Goal: Task Accomplishment & Management: Manage account settings

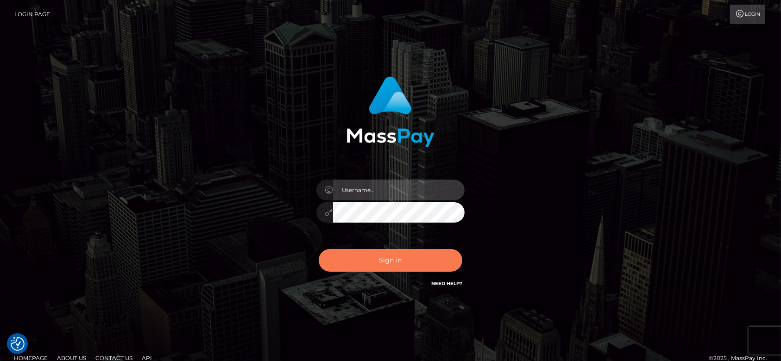
type input "fr.es"
click at [425, 259] on button "Sign in" at bounding box center [391, 260] width 144 height 23
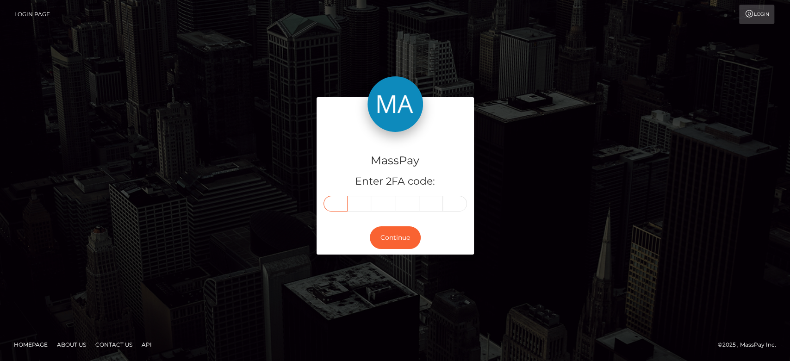
click at [344, 204] on input "text" at bounding box center [336, 204] width 24 height 16
paste input "8"
type input "8"
type input "7"
type input "2"
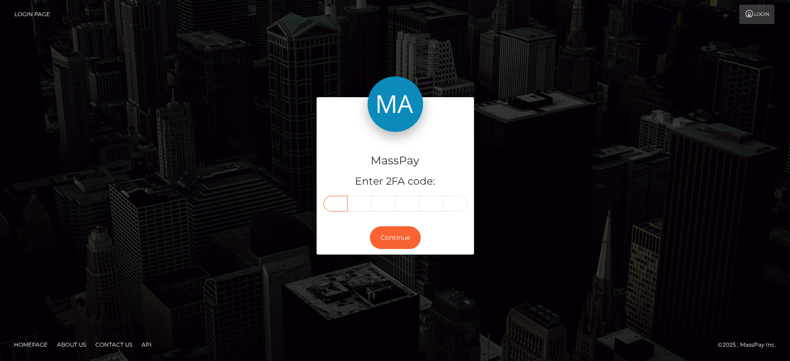
type input "5"
type input "7"
type input "0"
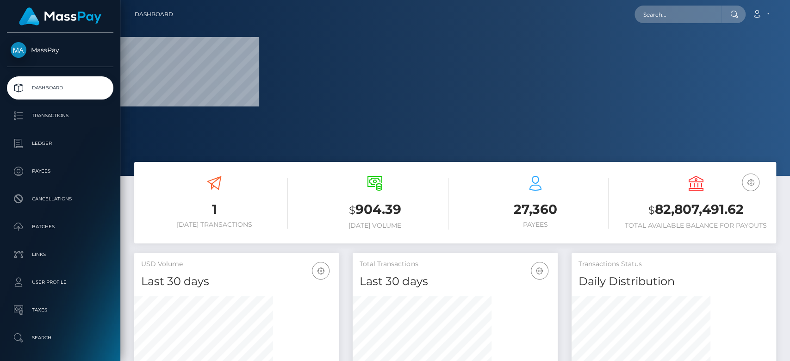
scroll to position [163, 205]
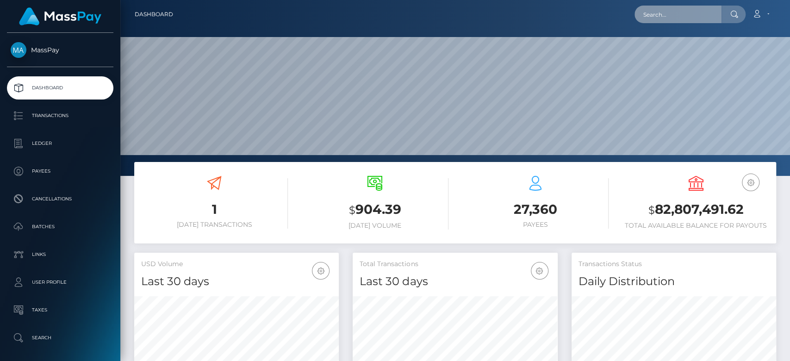
click at [692, 18] on input "text" at bounding box center [678, 15] width 87 height 18
paste input "9fb1486a-3ade-44df-bb04-b2bb66819c85"
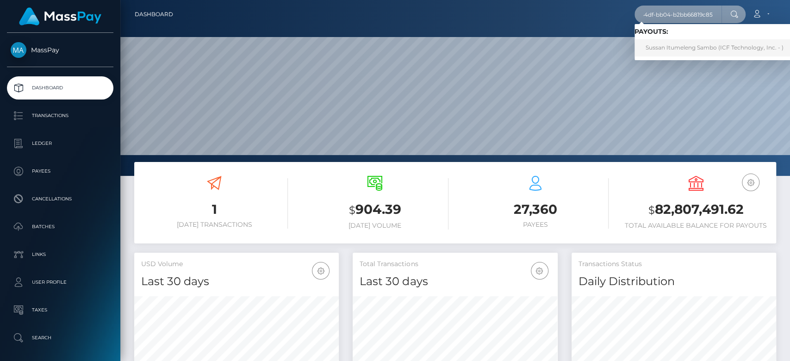
type input "9fb1486a-3ade-44df-bb04-b2bb66819c85"
click at [672, 50] on link "Sussan Itumeleng Sambo (ICF Technology, Inc. - )" at bounding box center [715, 47] width 160 height 17
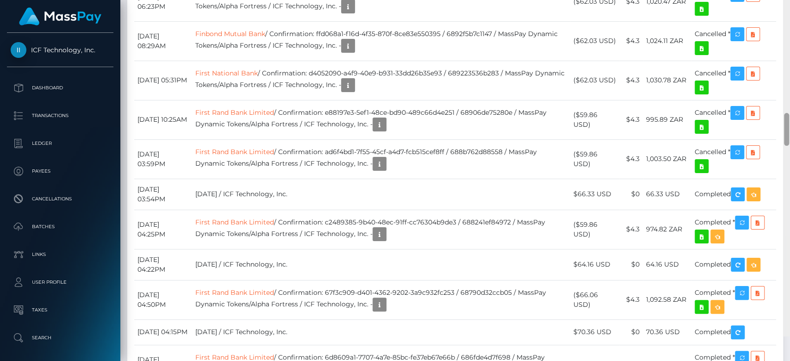
scroll to position [1546, 0]
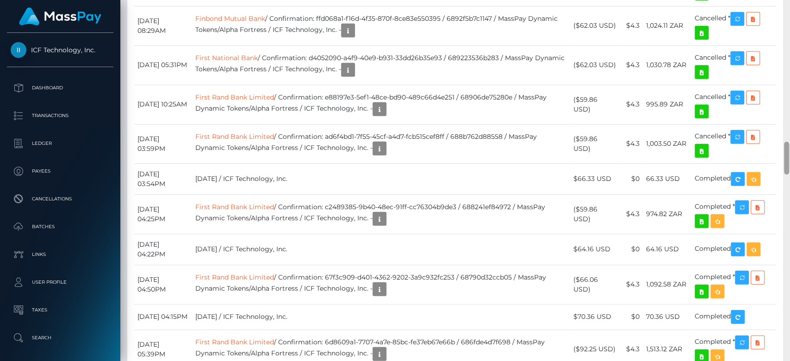
drag, startPoint x: 785, startPoint y: 53, endPoint x: 786, endPoint y: 159, distance: 106.0
click at [786, 159] on div at bounding box center [786, 158] width 5 height 33
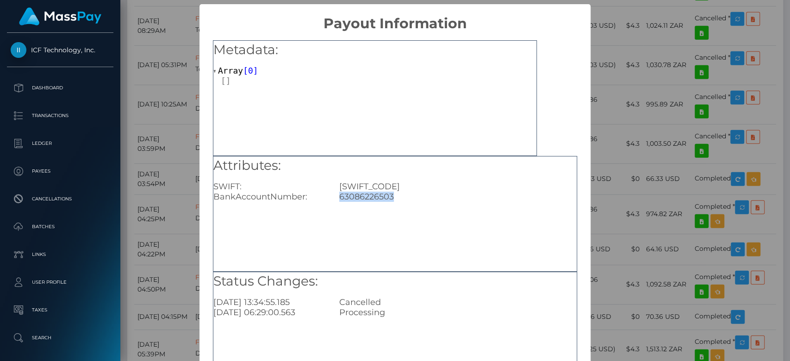
drag, startPoint x: 400, startPoint y: 197, endPoint x: 336, endPoint y: 194, distance: 63.9
click at [336, 194] on div "63086226503" at bounding box center [457, 197] width 251 height 10
copy div "63086226503"
click at [637, 202] on div "× Payout Information Metadata: Array [ 0 ] Attributes: SWIFT: FIRNZAJJ BankAcco…" at bounding box center [395, 180] width 790 height 361
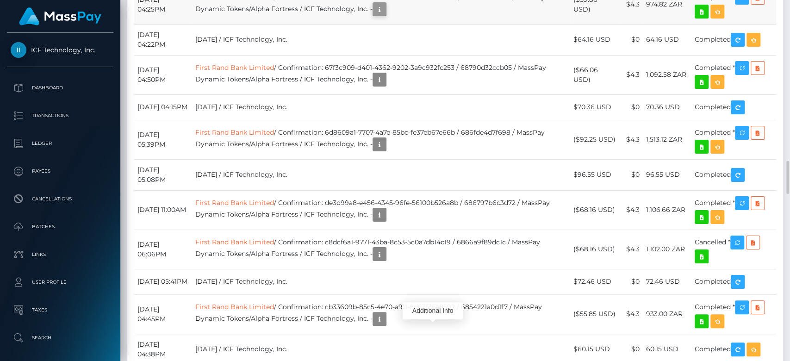
click at [385, 15] on icon "button" at bounding box center [379, 10] width 11 height 12
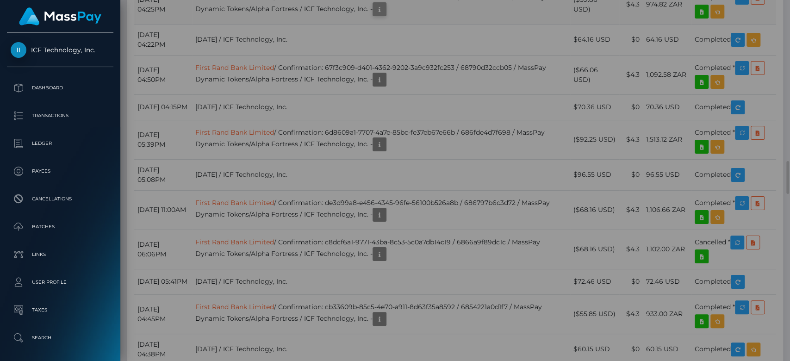
scroll to position [0, 0]
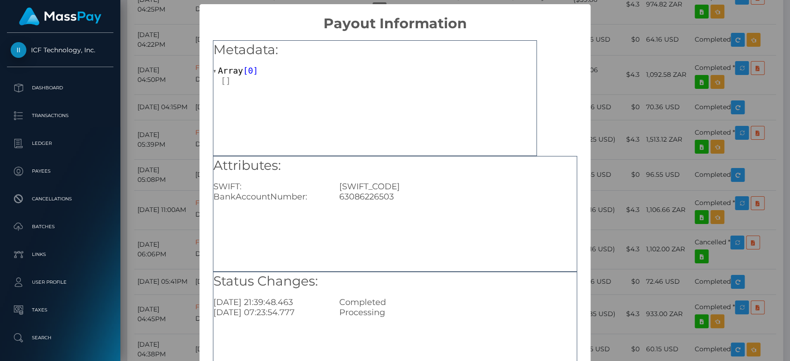
click at [618, 194] on div "× Payout Information Metadata: Array [ 0 ] Attributes: SWIFT: FIRNZAJJ BankAcco…" at bounding box center [395, 180] width 790 height 361
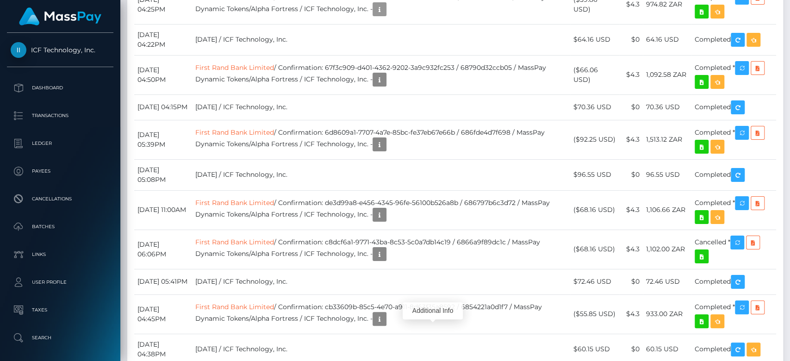
scroll to position [111, 205]
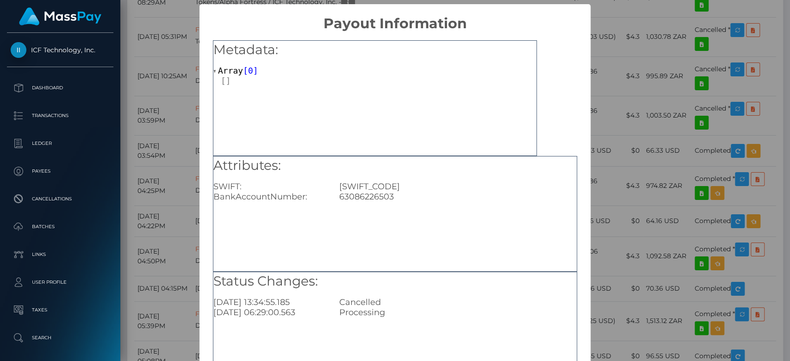
drag, startPoint x: 603, startPoint y: 162, endPoint x: 570, endPoint y: 161, distance: 32.9
click at [603, 162] on div "× Payout Information Metadata: Array [ 0 ] Attributes: SWIFT: FIRNZAJJ BankAcco…" at bounding box center [395, 180] width 790 height 361
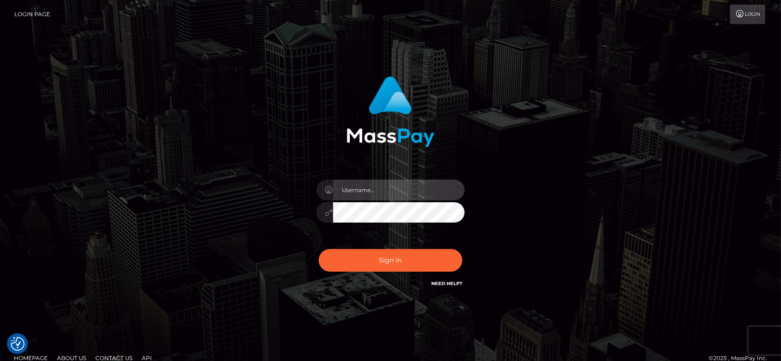
type input "fr.es"
click at [396, 248] on div "Sign in Need Help?" at bounding box center [390, 264] width 162 height 41
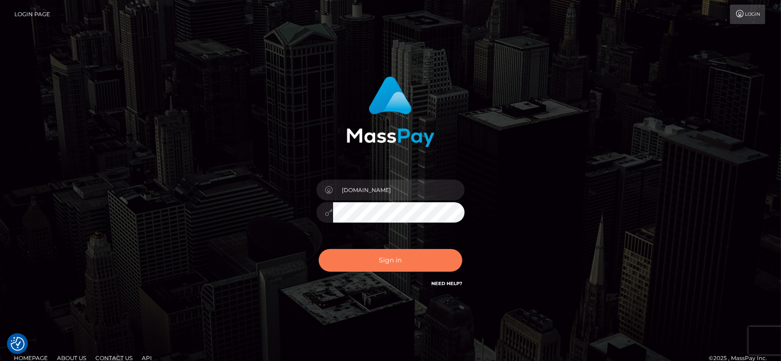
click at [397, 251] on button "Sign in" at bounding box center [391, 260] width 144 height 23
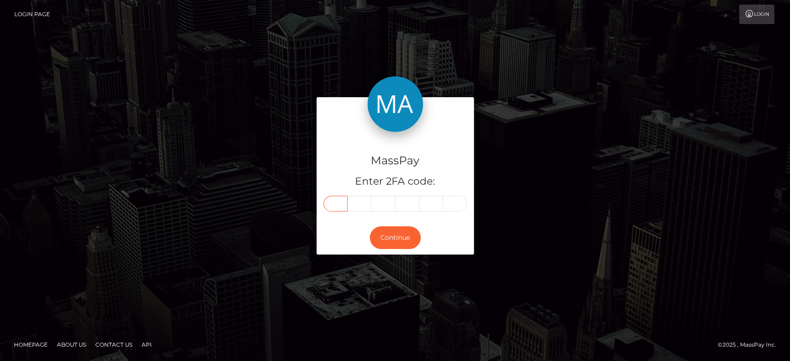
click at [336, 206] on input "text" at bounding box center [336, 204] width 24 height 16
paste input "4"
type input "4"
type input "0"
type input "7"
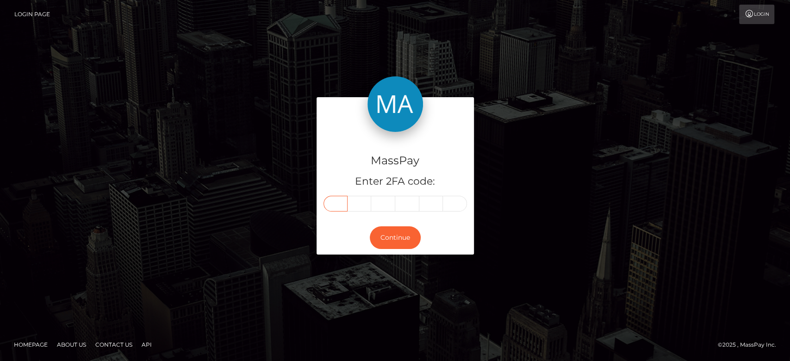
type input "6"
type input "7"
type input "2"
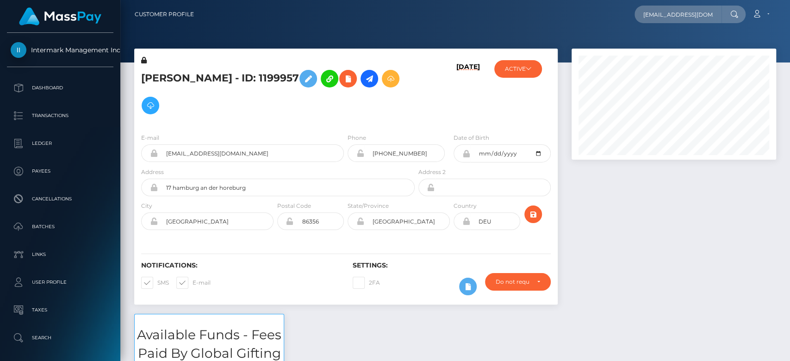
scroll to position [111, 205]
type input "dreamsweetbakes@gmail.com"
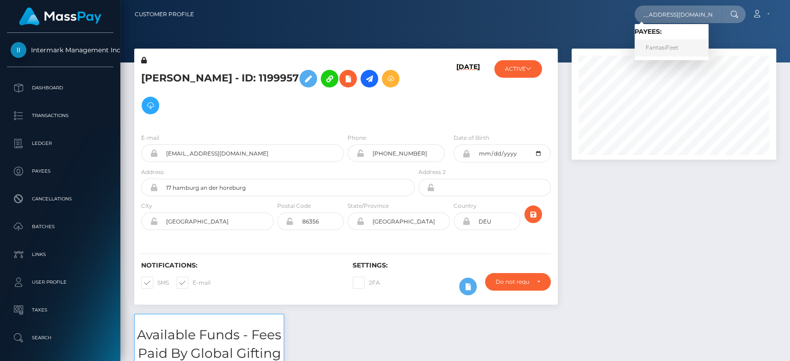
scroll to position [0, 0]
click at [689, 47] on link "FantasiFeet" at bounding box center [672, 47] width 74 height 17
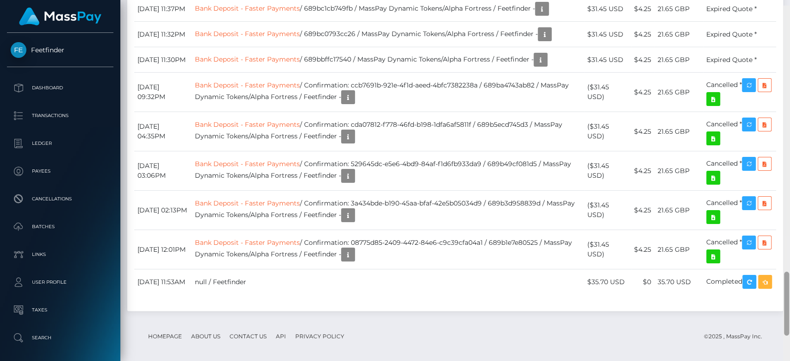
scroll to position [1504, 0]
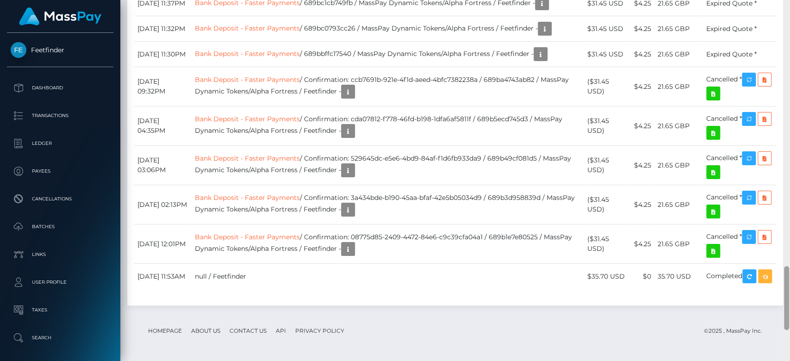
drag, startPoint x: 786, startPoint y: 108, endPoint x: 789, endPoint y: 320, distance: 212.1
click at [789, 320] on div at bounding box center [786, 181] width 7 height 362
click at [354, 98] on icon "button" at bounding box center [348, 92] width 11 height 12
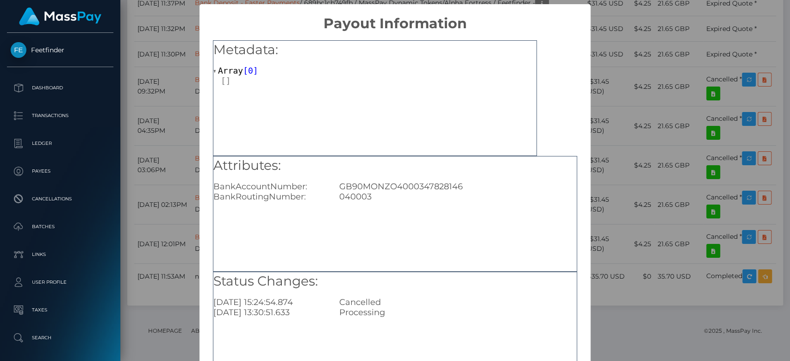
click at [645, 225] on div "× Payout Information Metadata: Array [ 0 ] Attributes: BankAccountNumber: GB90M…" at bounding box center [395, 180] width 790 height 361
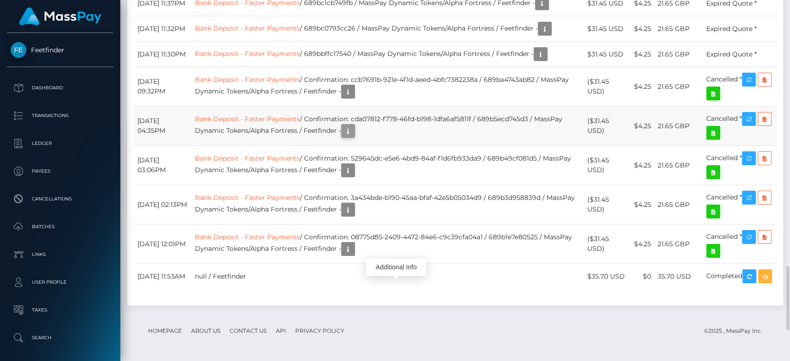
click at [354, 137] on icon "button" at bounding box center [348, 131] width 11 height 12
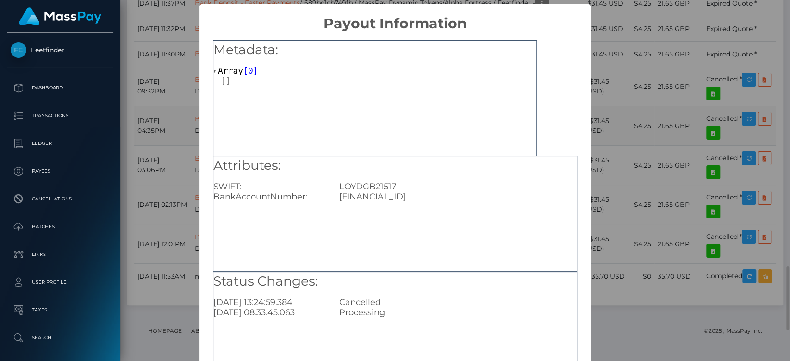
scroll to position [0, 0]
click at [633, 228] on div "× Payout Information Metadata: Array [ 0 ] Attributes: SWIFT: LOYDGB21517 BankA…" at bounding box center [395, 180] width 790 height 361
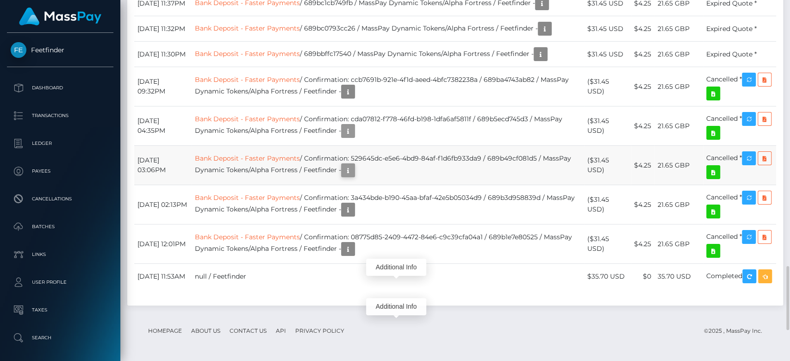
scroll to position [111, 205]
click at [354, 176] on icon "button" at bounding box center [348, 171] width 11 height 12
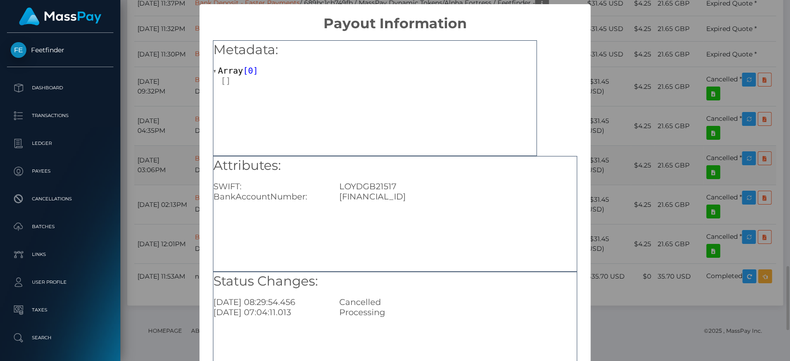
scroll to position [0, 0]
click at [671, 259] on div "× Payout Information Metadata: Array [ 0 ] Attributes: SWIFT: LOYDGB21517 BankA…" at bounding box center [395, 180] width 790 height 361
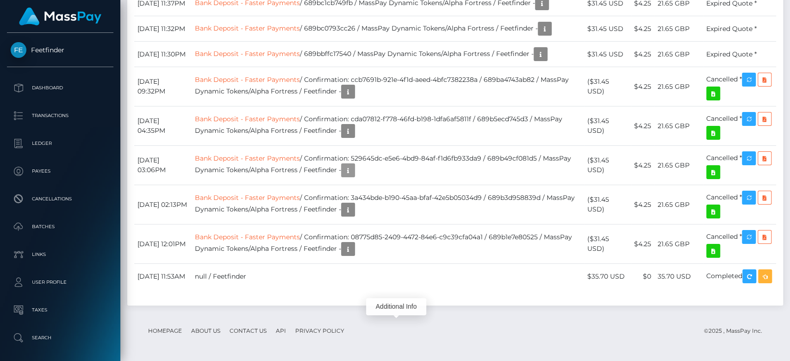
scroll to position [111, 205]
click at [671, 106] on td "21.65 GBP" at bounding box center [679, 86] width 49 height 39
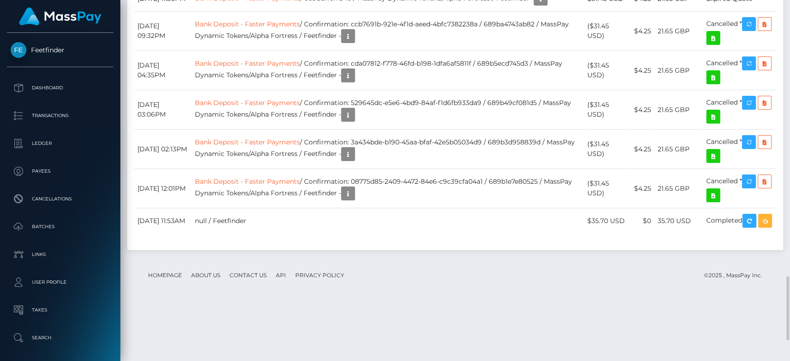
scroll to position [1574, 0]
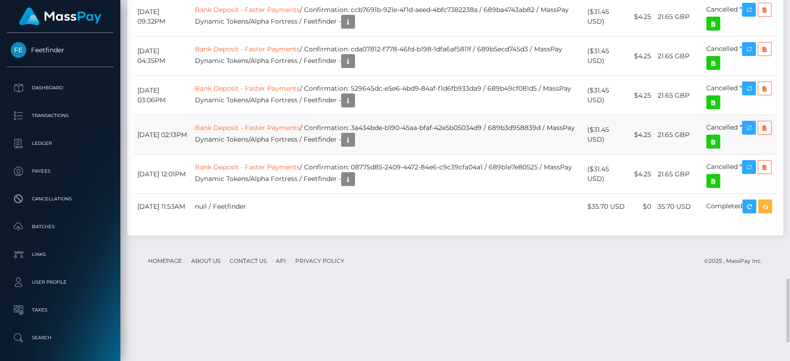
click at [454, 155] on td "Bank Deposit - Faster Payments / Confirmation: 3a434bde-b190-45aa-bfaf-42e5b050…" at bounding box center [388, 134] width 393 height 39
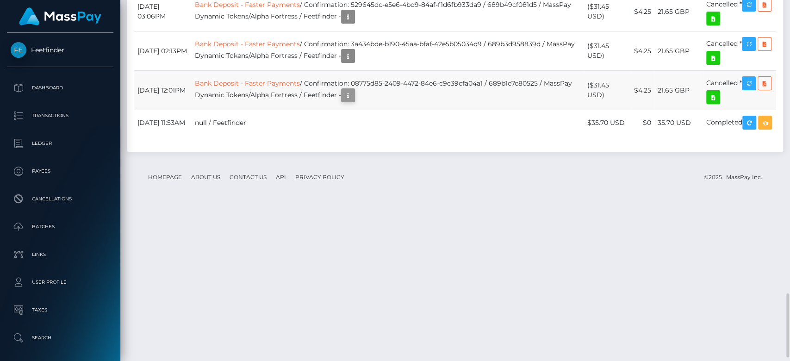
scroll to position [111, 205]
click at [354, 101] on icon "button" at bounding box center [348, 96] width 11 height 12
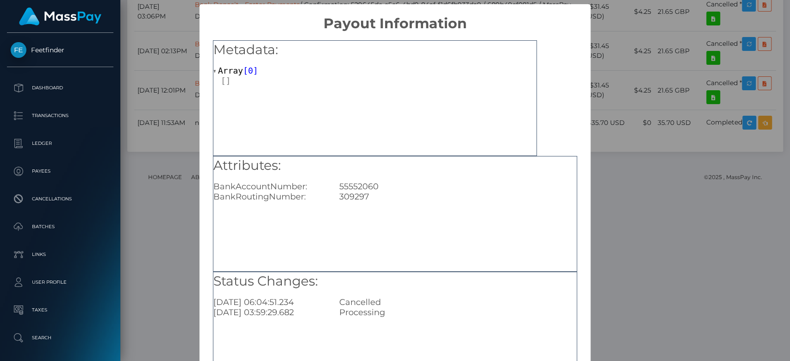
click at [604, 193] on div "× Payout Information Metadata: Array [ 0 ] Attributes: BankAccountNumber: 55552…" at bounding box center [395, 180] width 790 height 361
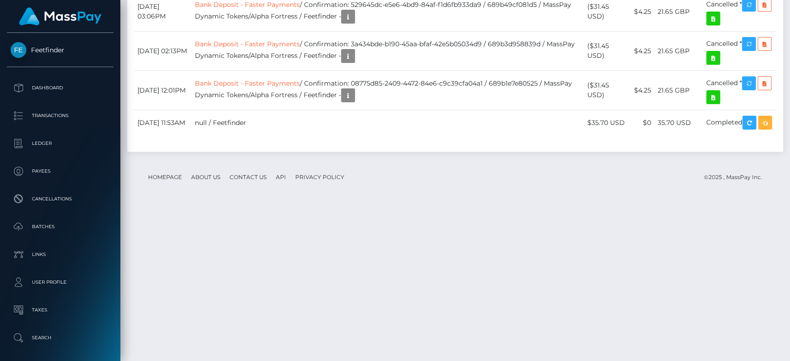
click at [395, 223] on div "Additional Info" at bounding box center [396, 231] width 60 height 17
click at [354, 62] on icon "button" at bounding box center [348, 56] width 11 height 12
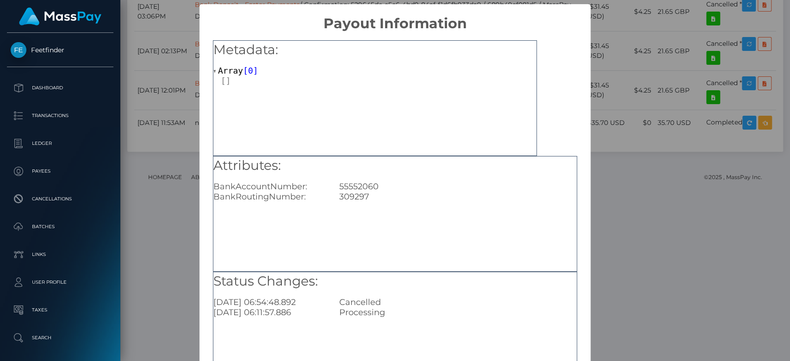
click at [631, 177] on div "× Payout Information Metadata: Array [ 0 ] Attributes: BankAccountNumber: 55552…" at bounding box center [395, 180] width 790 height 361
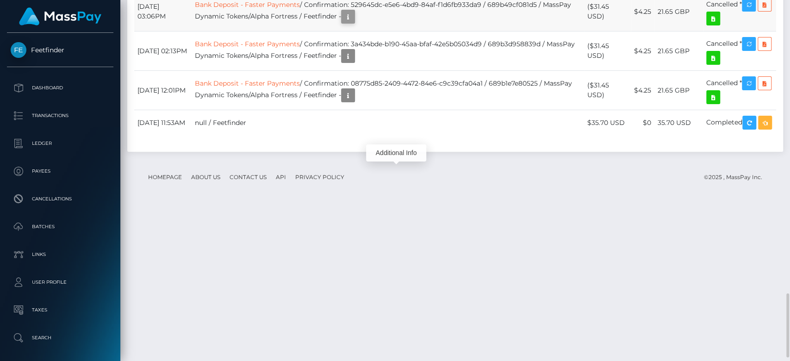
click at [354, 23] on icon "button" at bounding box center [348, 17] width 11 height 12
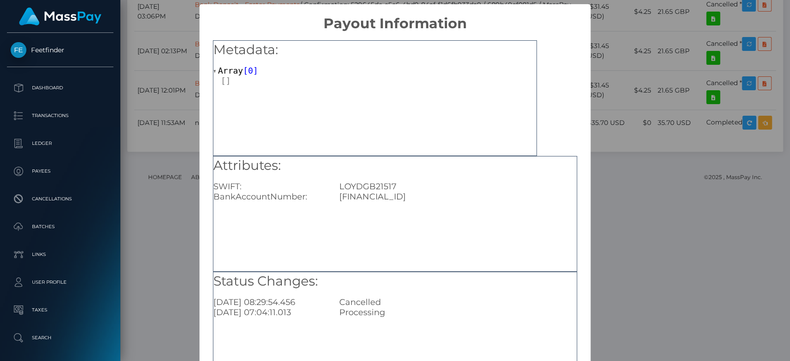
drag, startPoint x: 453, startPoint y: 197, endPoint x: 337, endPoint y: 197, distance: 115.7
click at [337, 197] on div "GB49LOYD30929755552060" at bounding box center [457, 197] width 251 height 10
copy div "GB49LOYD30929755552060"
click at [620, 178] on div "× Payout Information Metadata: Array [ 0 ] Attributes: SWIFT: LOYDGB21517 BankA…" at bounding box center [395, 180] width 790 height 361
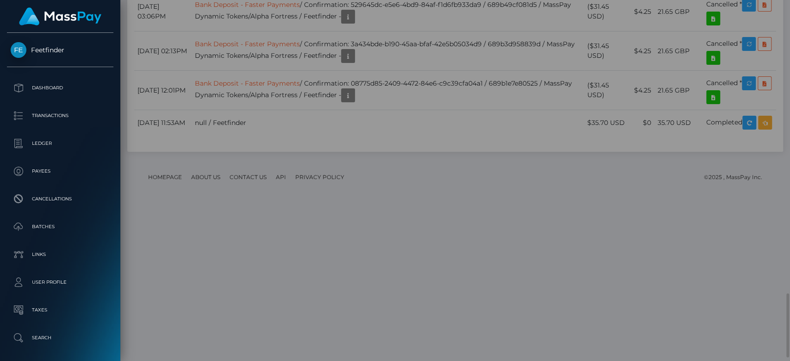
scroll to position [0, 0]
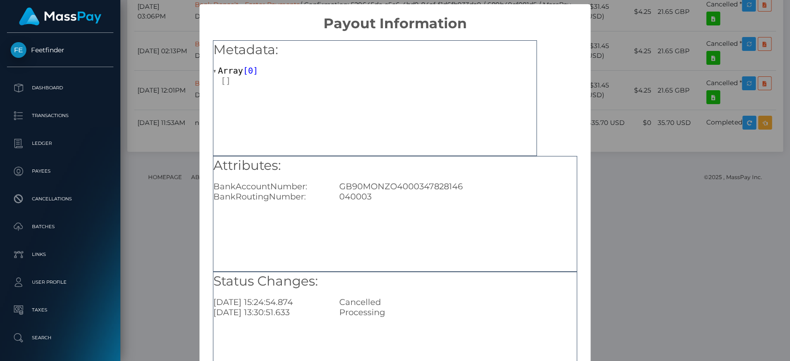
click at [621, 154] on div "× Payout Information Metadata: Array [ 0 ] Attributes: BankAccountNumber: GB90M…" at bounding box center [395, 180] width 790 height 361
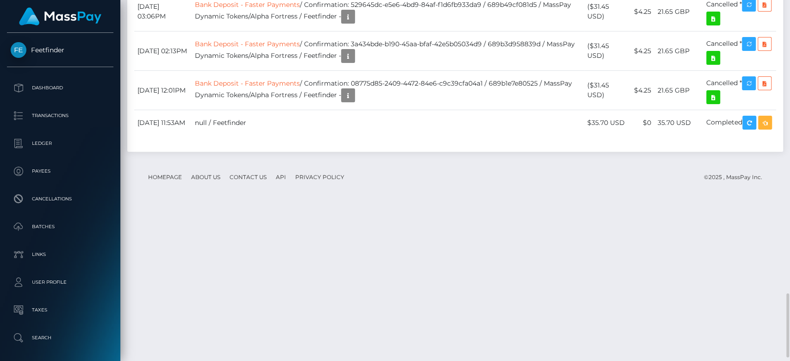
scroll to position [111, 205]
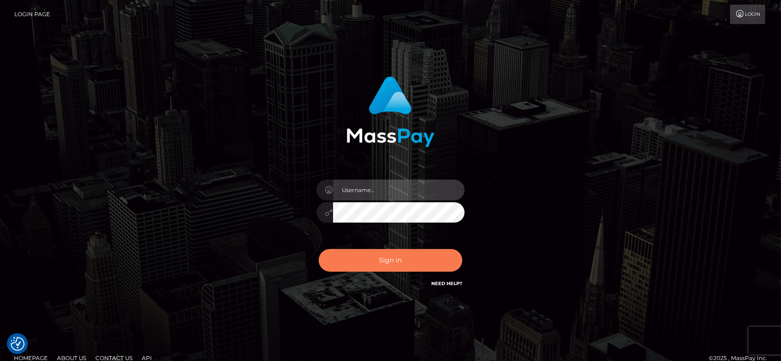
type input "fr.es"
click at [428, 255] on button "Sign in" at bounding box center [391, 260] width 144 height 23
click at [370, 255] on button "Sign in" at bounding box center [391, 260] width 144 height 23
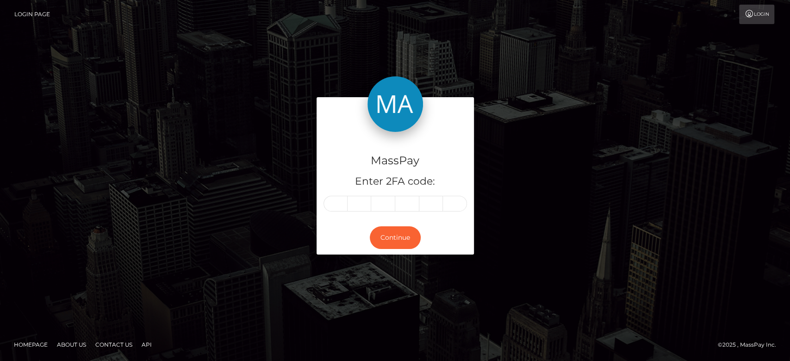
click at [339, 203] on input "text" at bounding box center [336, 204] width 24 height 16
type input "4"
type input "5"
type input "3"
type input "5"
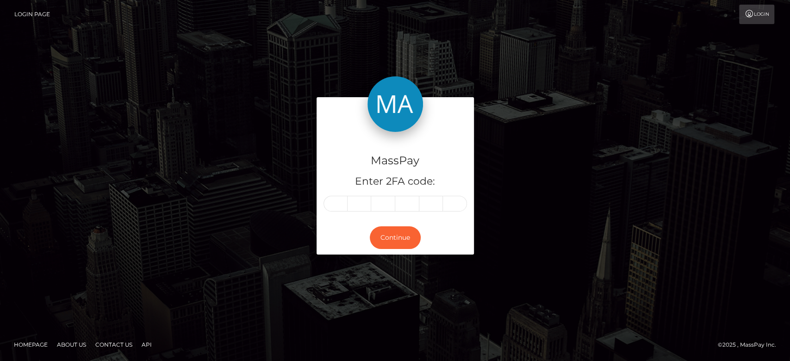
type input "1"
click at [390, 237] on button "Continue" at bounding box center [395, 237] width 51 height 23
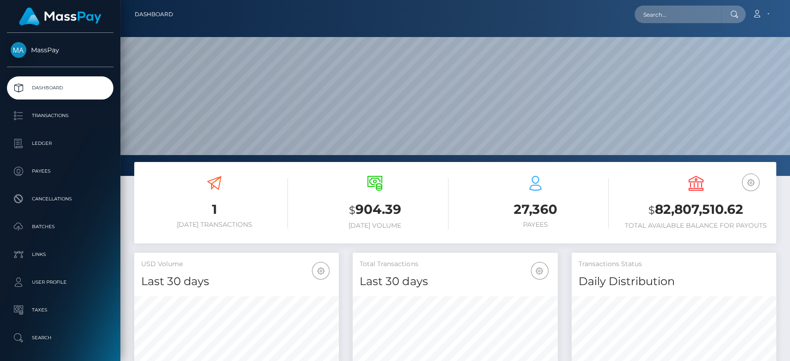
scroll to position [163, 205]
click at [656, 10] on input "text" at bounding box center [678, 15] width 87 height 18
paste input "n4P4IWI4wiYxbHibtuVFkI46lk82"
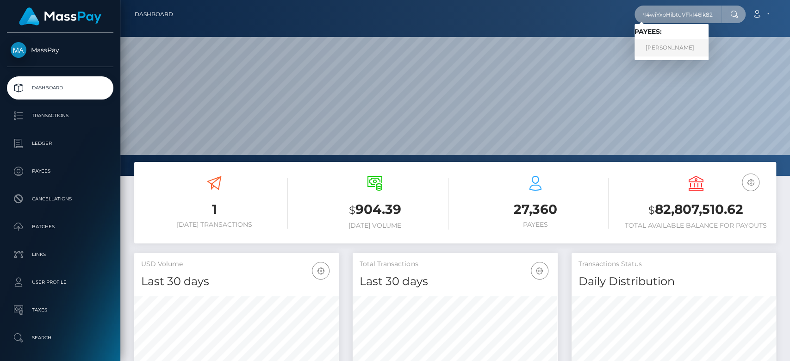
type input "n4P4IWI4wiYxbHibtuVFkI46lk82"
click at [663, 50] on link "SAMUELE TODESCA" at bounding box center [672, 47] width 74 height 17
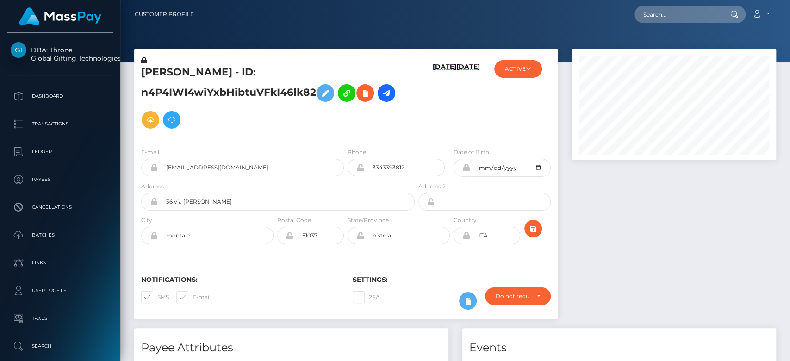
scroll to position [111, 205]
click at [534, 75] on button "ACTIVE" at bounding box center [518, 69] width 48 height 18
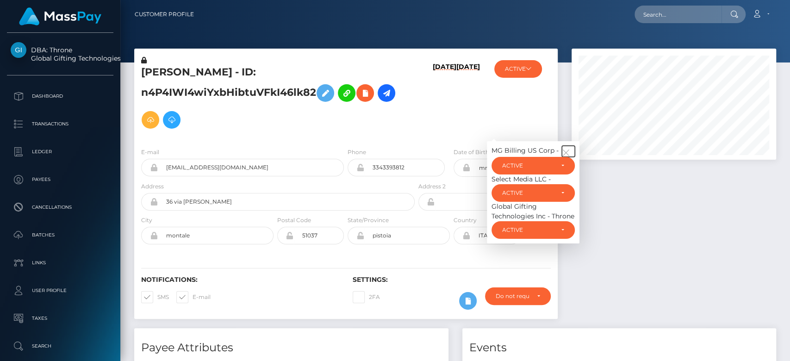
click at [569, 148] on button "button" at bounding box center [568, 151] width 13 height 11
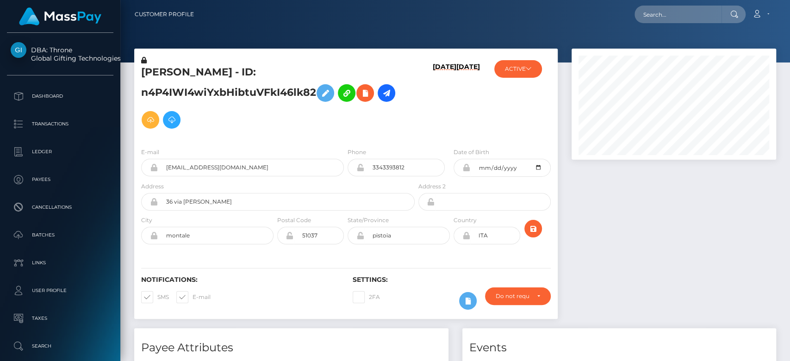
click at [589, 200] on div at bounding box center [674, 189] width 219 height 280
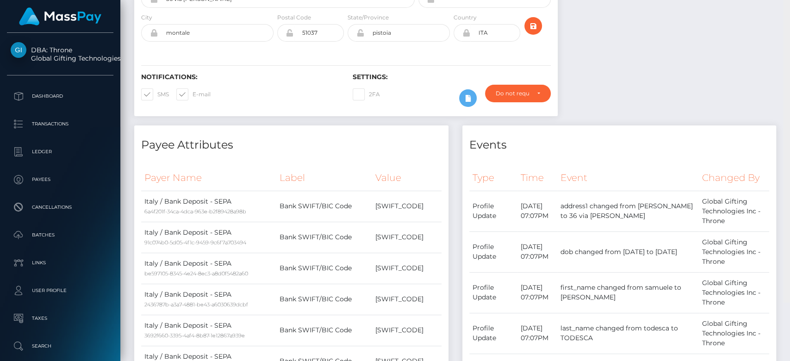
scroll to position [0, 0]
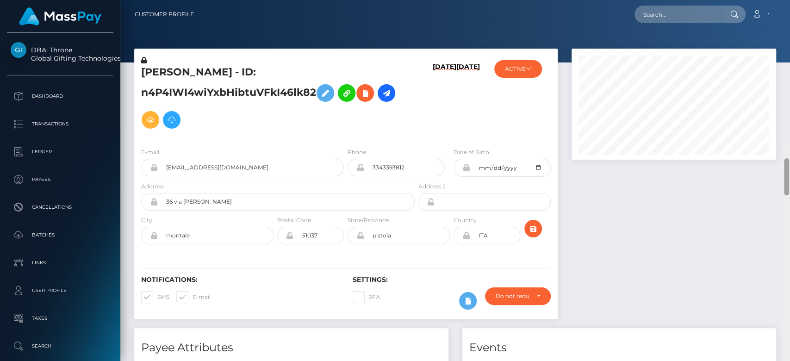
drag, startPoint x: 788, startPoint y: 56, endPoint x: 789, endPoint y: -37, distance: 93.5
click at [789, 0] on html "DBA: Throne Global Gifting Technologies Inc Dashboard Transactions Ledger Payee…" at bounding box center [395, 180] width 790 height 361
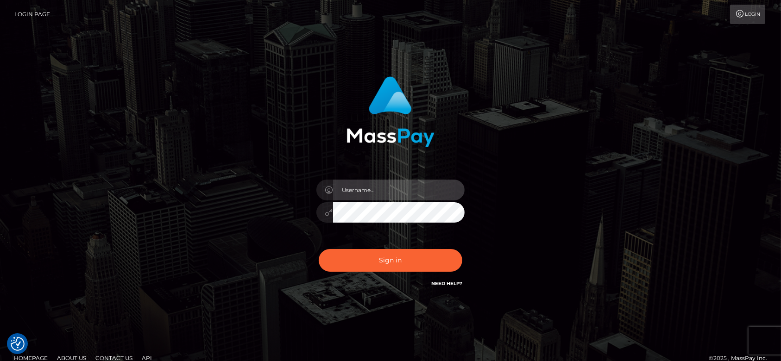
type input "fr.es"
click at [67, 146] on div "fr.es Sign in" at bounding box center [390, 187] width 781 height 375
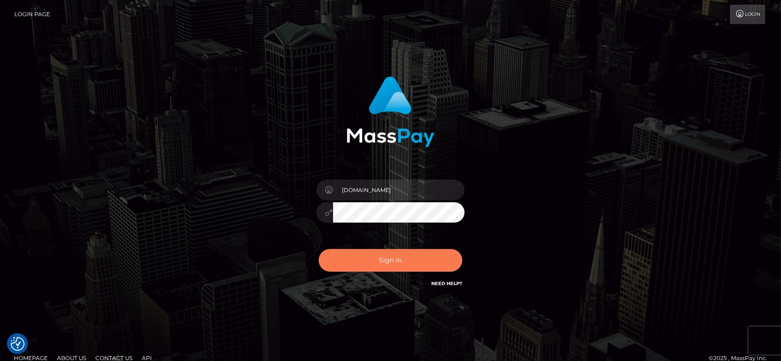
click at [400, 257] on button "Sign in" at bounding box center [391, 260] width 144 height 23
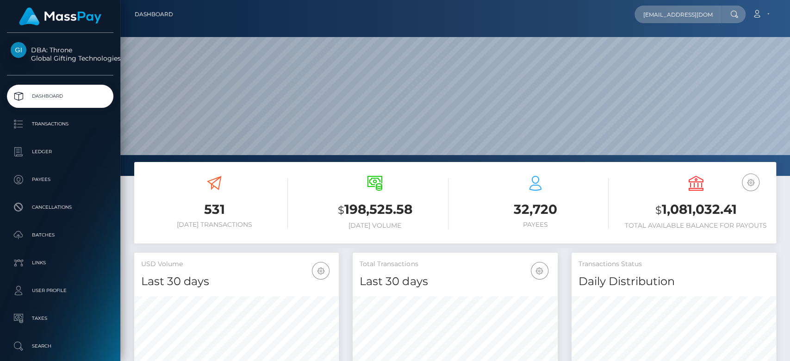
scroll to position [163, 205]
type input "[EMAIL_ADDRESS][DOMAIN_NAME]"
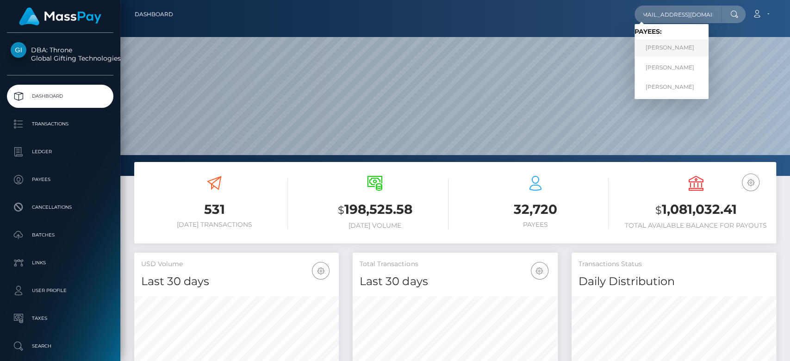
scroll to position [0, 0]
click at [655, 41] on link "[PERSON_NAME]" at bounding box center [672, 47] width 74 height 17
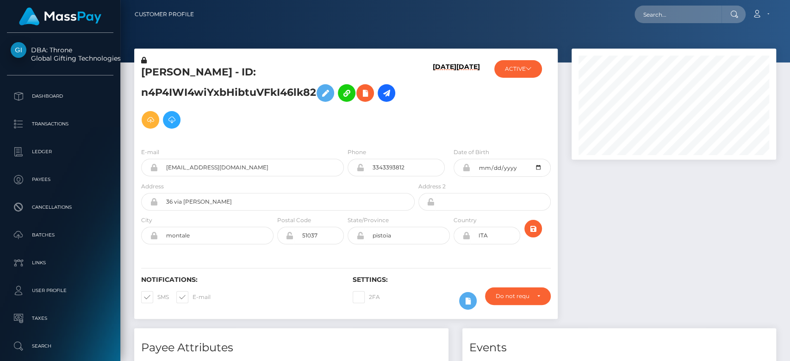
scroll to position [111, 205]
click at [685, 210] on div at bounding box center [674, 189] width 219 height 280
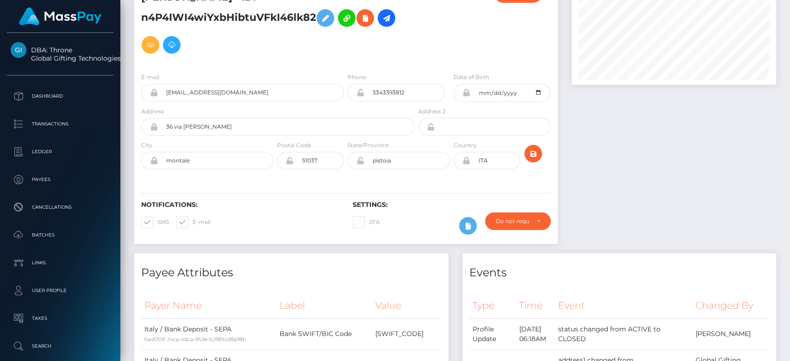
scroll to position [0, 0]
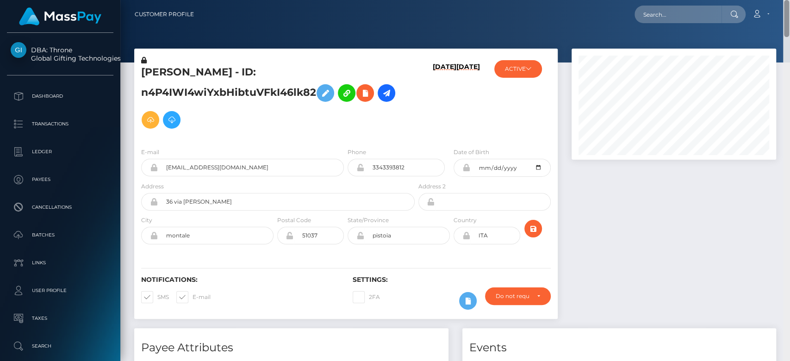
drag, startPoint x: 786, startPoint y: 136, endPoint x: 787, endPoint y: -28, distance: 163.4
click at [787, 0] on html "DBA: Throne Global Gifting Technologies Inc Dashboard Transactions Ledger Payee…" at bounding box center [395, 180] width 790 height 361
click at [538, 65] on button "ACTIVE" at bounding box center [518, 69] width 48 height 18
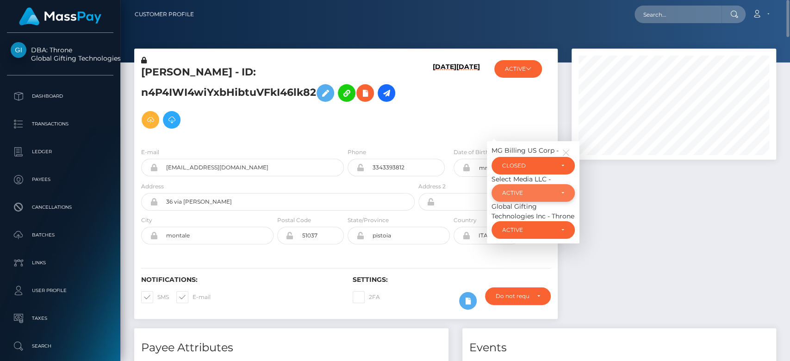
click at [537, 193] on div "ACTIVE" at bounding box center [527, 192] width 51 height 7
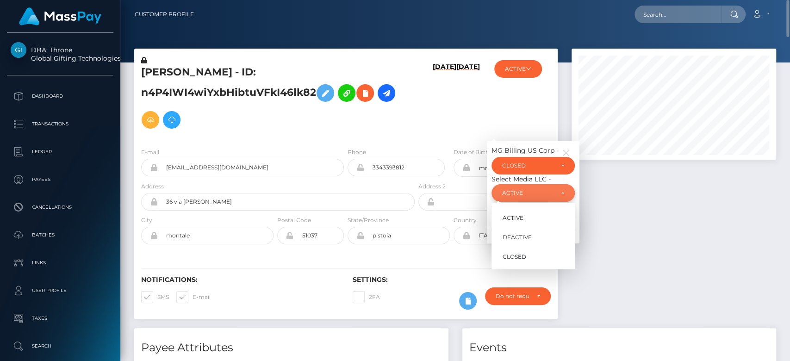
scroll to position [111, 205]
click at [522, 254] on span "CLOSED" at bounding box center [515, 257] width 24 height 8
select select "CLOSED"
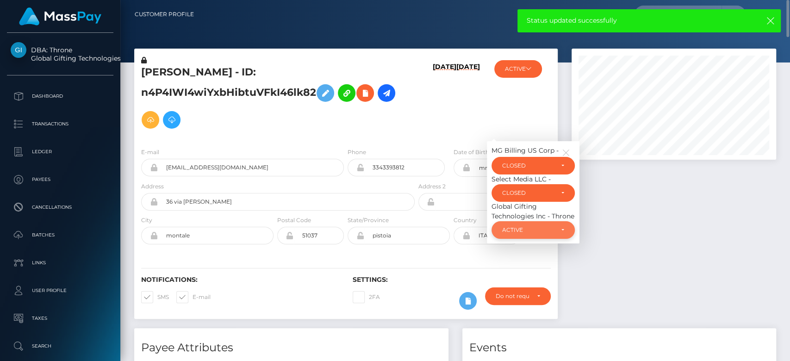
click at [558, 231] on div "ACTIVE" at bounding box center [533, 229] width 62 height 7
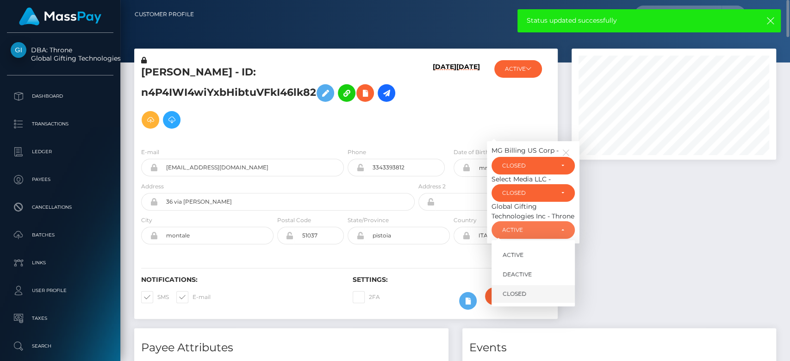
click at [532, 289] on link "CLOSED" at bounding box center [533, 294] width 83 height 17
select select "CLOSED"
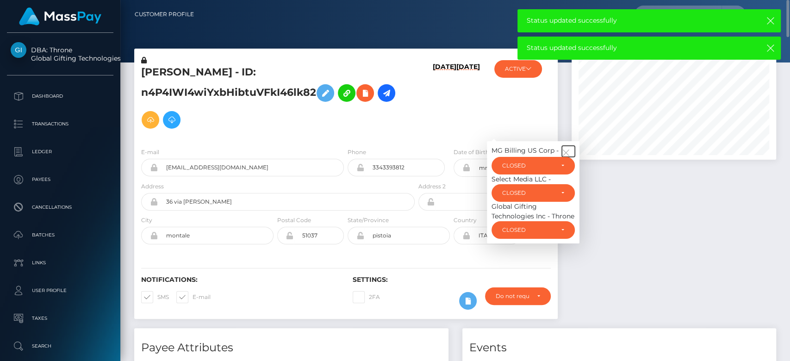
click at [568, 152] on icon "button" at bounding box center [566, 153] width 8 height 8
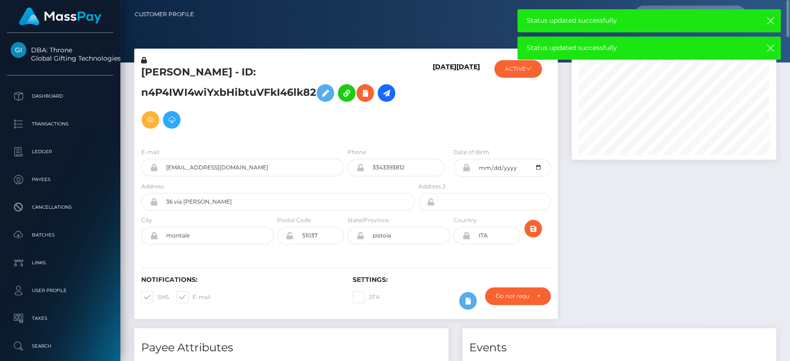
click at [193, 295] on span at bounding box center [193, 297] width 0 height 7
click at [193, 295] on input "E-mail" at bounding box center [196, 294] width 6 height 6
checkbox input "false"
click at [157, 298] on span at bounding box center [157, 297] width 0 height 7
click at [157, 297] on input "SMS" at bounding box center [160, 294] width 6 height 6
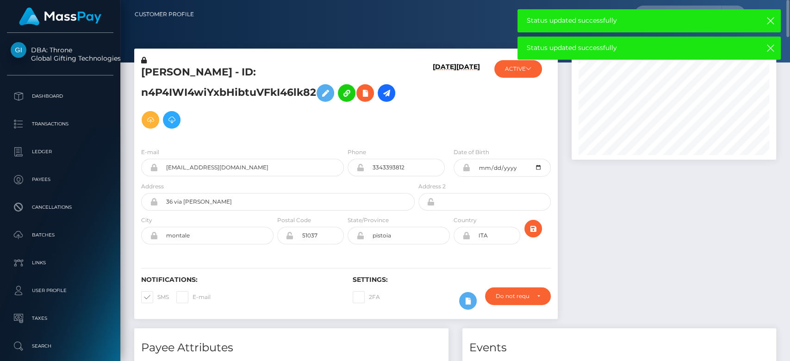
checkbox input "false"
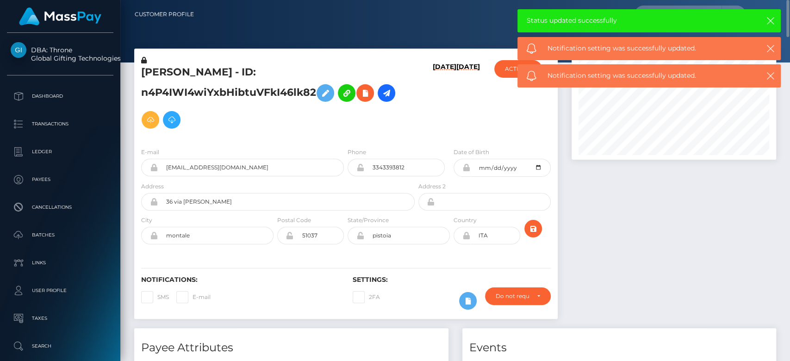
click at [615, 263] on div at bounding box center [674, 189] width 219 height 280
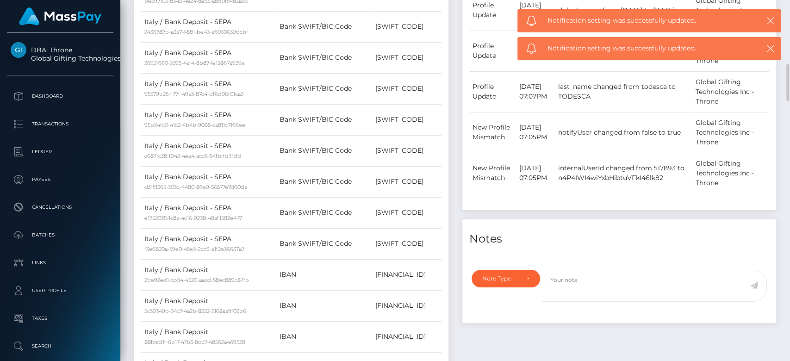
scroll to position [504, 0]
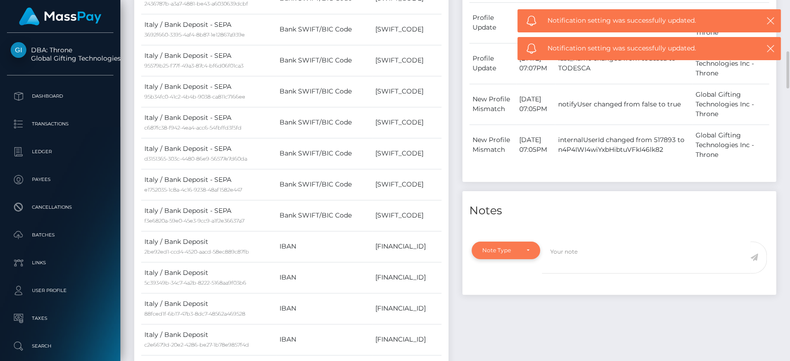
click at [518, 248] on div "Note Type" at bounding box center [505, 250] width 47 height 7
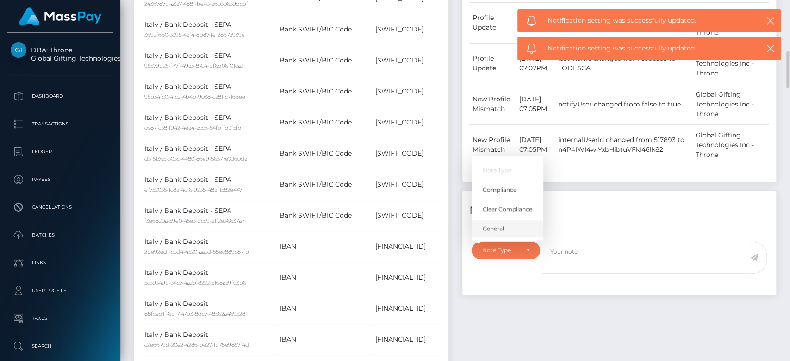
click at [490, 231] on link "General" at bounding box center [508, 228] width 72 height 17
select select "GENERAL"
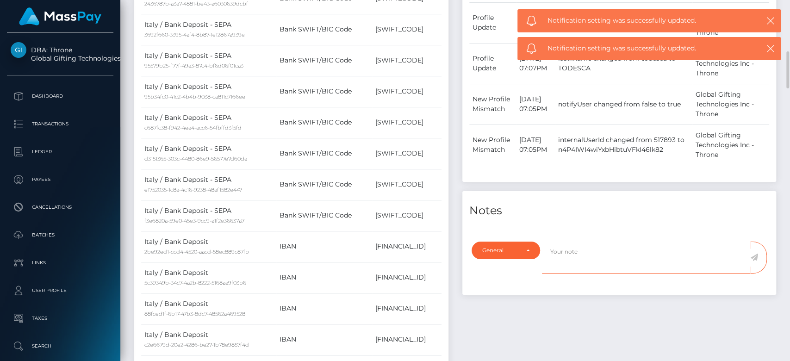
click at [568, 257] on textarea at bounding box center [646, 258] width 208 height 32
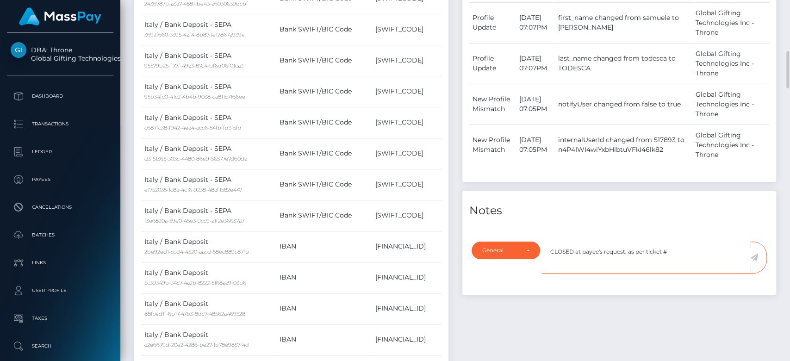
click at [683, 248] on textarea "CLOSED at payee's request. as per ticket #" at bounding box center [646, 258] width 208 height 32
type textarea "CLOSED at payee's request. as per ticket #123202"
click at [753, 256] on icon at bounding box center [754, 257] width 8 height 7
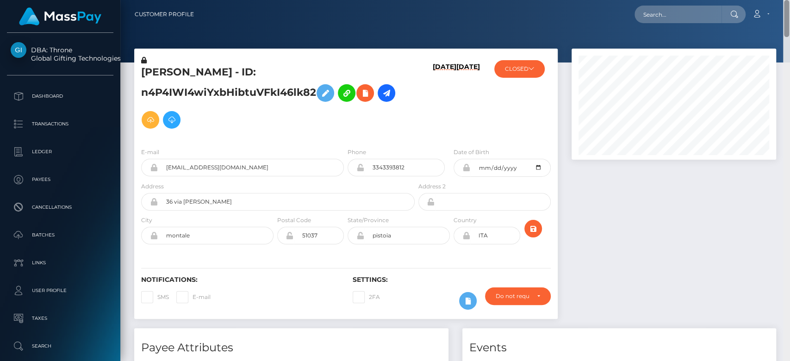
drag, startPoint x: 785, startPoint y: 91, endPoint x: 789, endPoint y: 16, distance: 75.6
click at [789, 16] on div "Customer Profile Loading... Loading..." at bounding box center [455, 180] width 670 height 361
click at [675, 243] on div at bounding box center [674, 189] width 219 height 280
drag, startPoint x: 786, startPoint y: 82, endPoint x: 723, endPoint y: 13, distance: 93.1
click at [783, 4] on div "Customer Profile Loading... Loading..." at bounding box center [455, 180] width 670 height 361
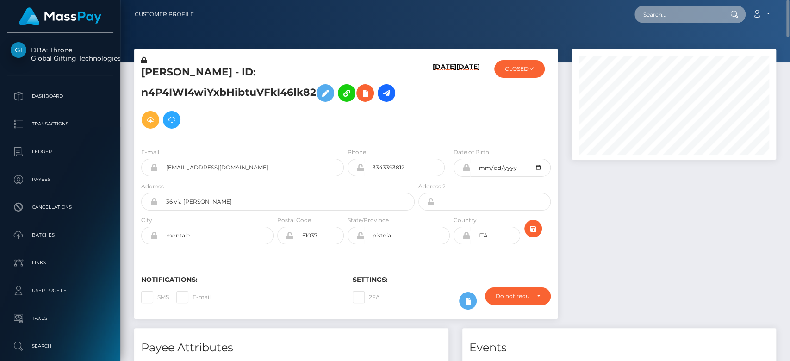
click at [683, 12] on input "text" at bounding box center [678, 15] width 87 height 18
paste input "charmenza.streams@gmail.com"
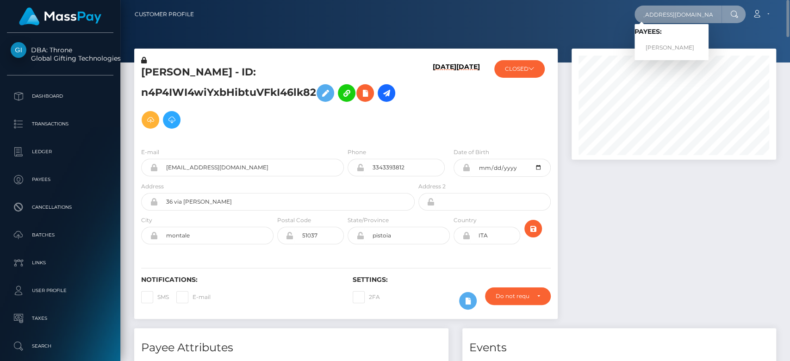
type input "charmenza.streams@gmail.com"
click at [679, 44] on link "CHARMIL CASTILLANO GUTIERREZ" at bounding box center [672, 47] width 74 height 17
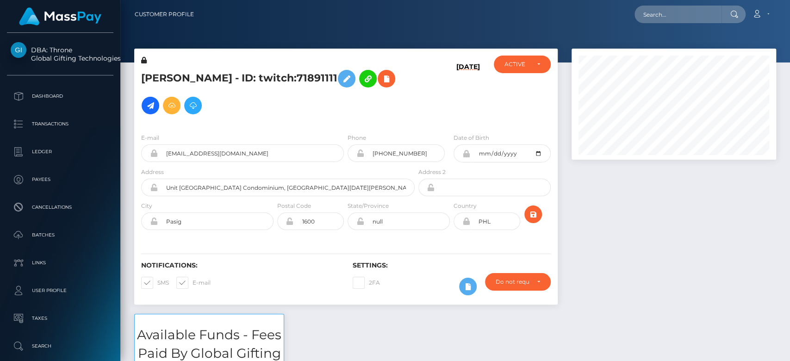
scroll to position [111, 205]
click at [635, 194] on div at bounding box center [674, 181] width 219 height 265
click at [666, 218] on div at bounding box center [674, 181] width 219 height 265
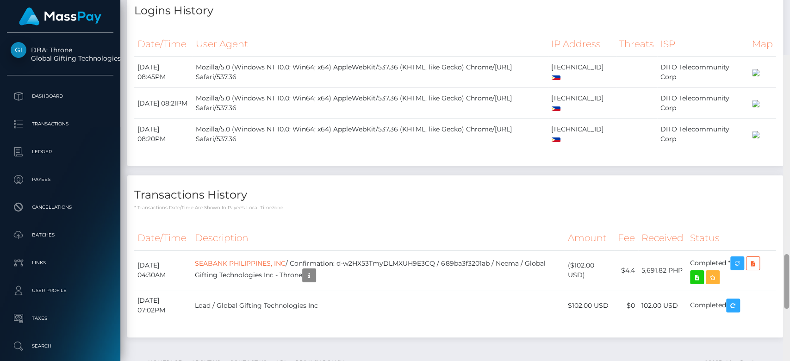
scroll to position [1318, 0]
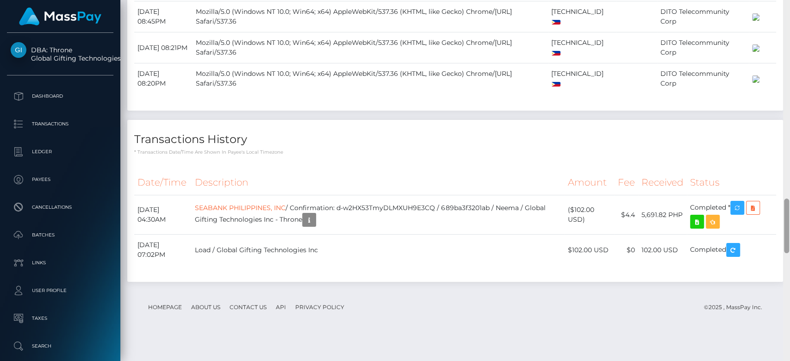
drag, startPoint x: 785, startPoint y: 156, endPoint x: 697, endPoint y: 165, distance: 87.9
click at [785, 225] on div at bounding box center [786, 226] width 5 height 55
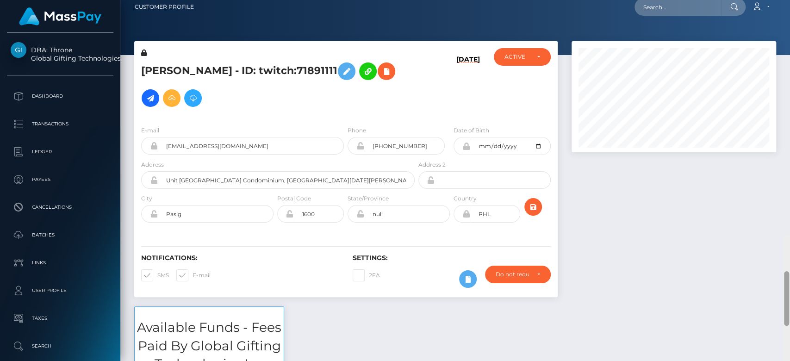
scroll to position [0, 0]
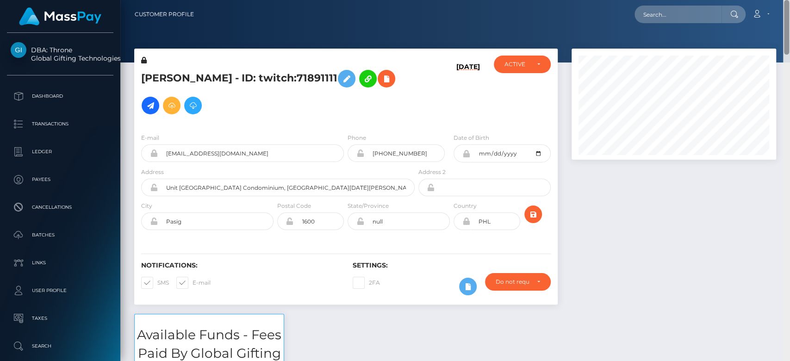
drag, startPoint x: 785, startPoint y: 237, endPoint x: 788, endPoint y: 35, distance: 202.3
click at [788, 35] on div at bounding box center [786, 27] width 5 height 55
click at [514, 69] on div "ACTIVE" at bounding box center [522, 65] width 56 height 18
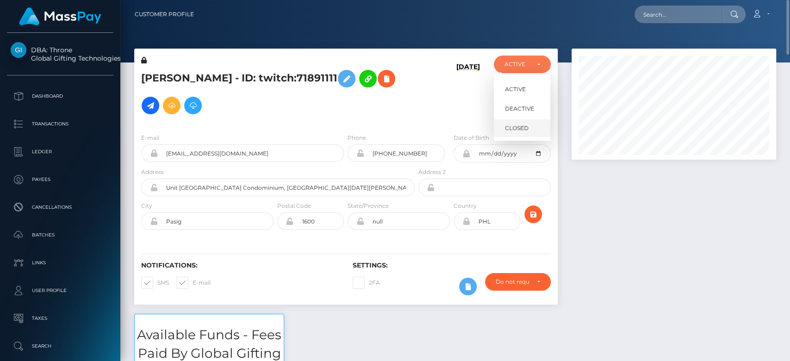
click at [511, 134] on link "CLOSED" at bounding box center [522, 128] width 56 height 17
select select "CLOSED"
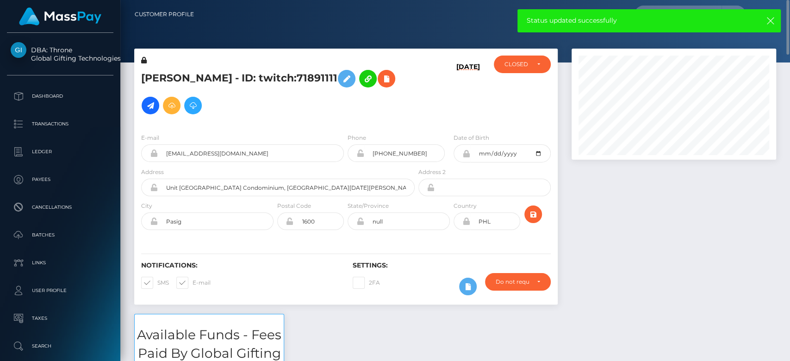
click at [193, 279] on span at bounding box center [193, 282] width 0 height 7
click at [193, 277] on input "E-mail" at bounding box center [196, 280] width 6 height 6
checkbox input "false"
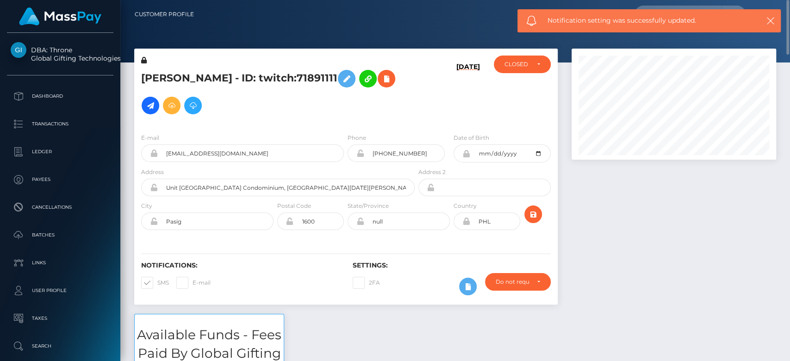
click at [157, 279] on span at bounding box center [157, 282] width 0 height 7
click at [157, 277] on input "SMS" at bounding box center [160, 280] width 6 height 6
checkbox input "false"
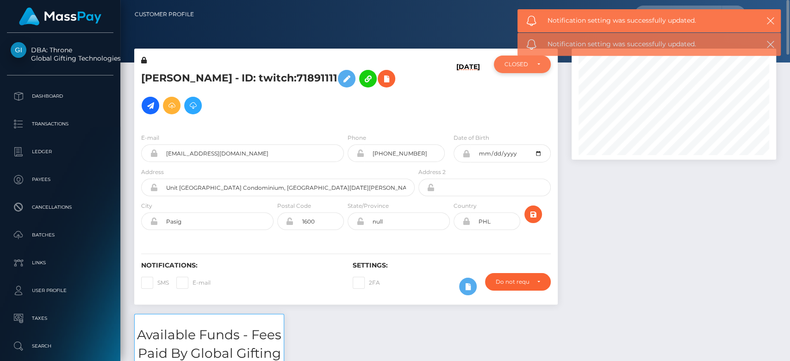
click at [529, 70] on div "CLOSED" at bounding box center [522, 65] width 56 height 18
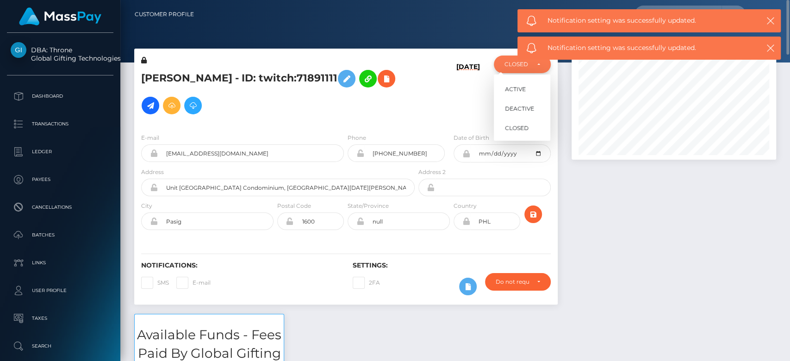
click at [529, 70] on div "CLOSED" at bounding box center [522, 65] width 56 height 18
click at [606, 159] on div at bounding box center [674, 104] width 205 height 111
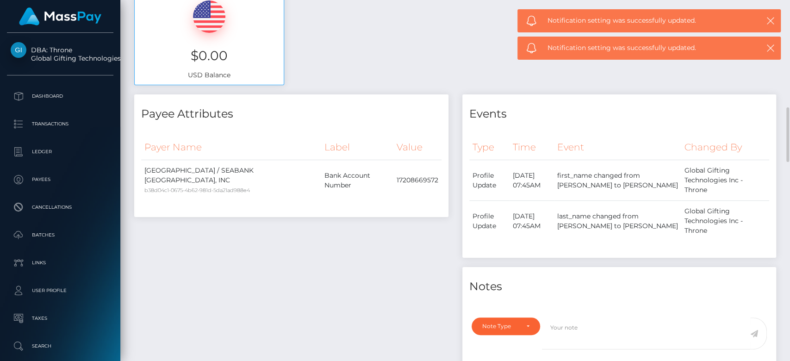
scroll to position [433, 0]
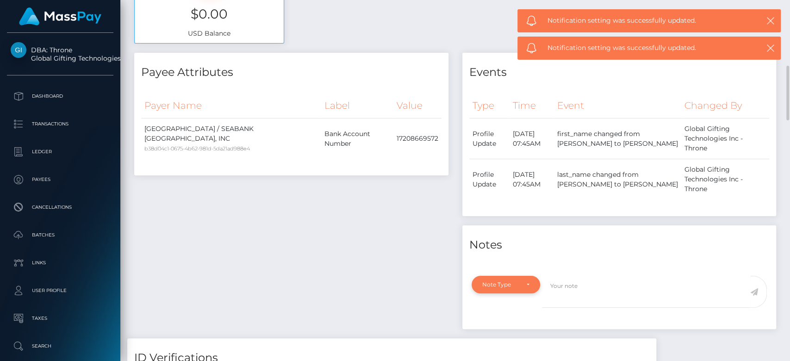
click at [525, 281] on div "Note Type" at bounding box center [505, 284] width 47 height 7
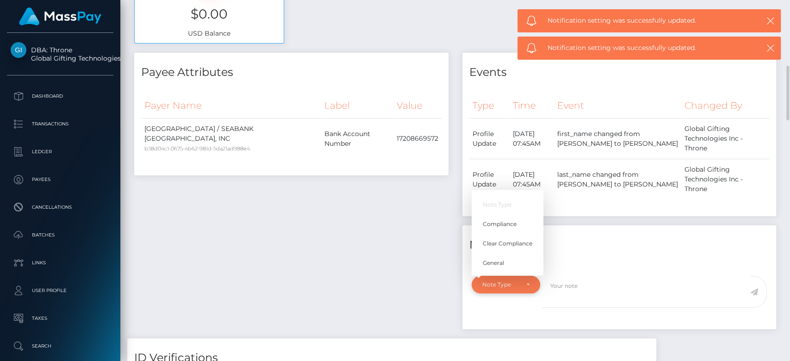
scroll to position [111, 205]
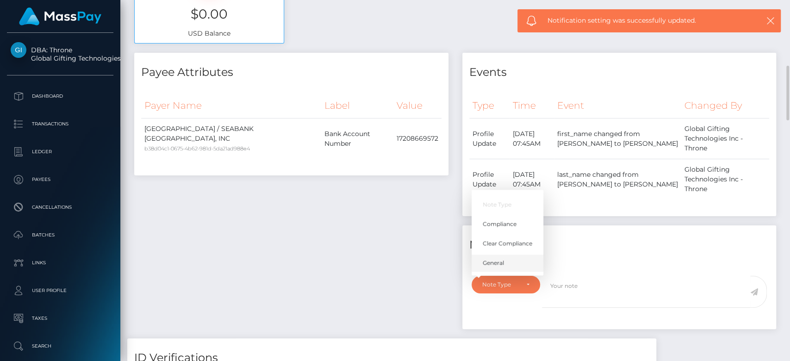
click at [500, 259] on span "General" at bounding box center [493, 263] width 21 height 8
select select "GENERAL"
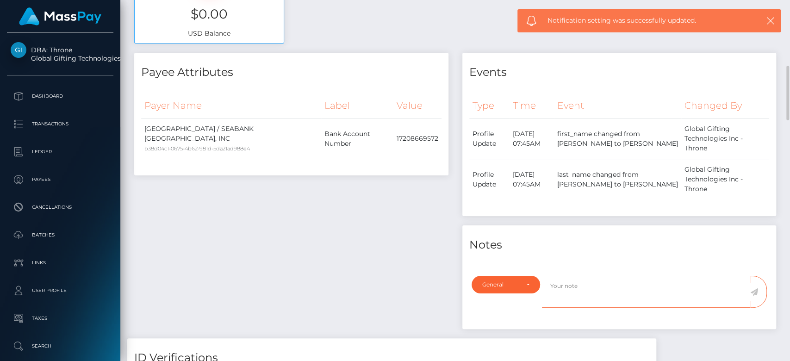
click at [550, 276] on textarea at bounding box center [646, 292] width 208 height 32
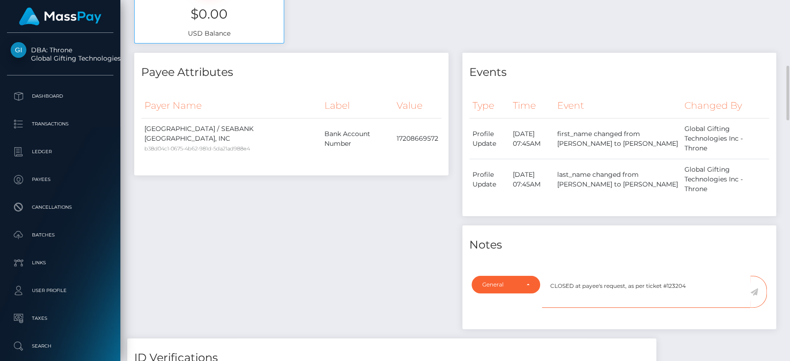
type textarea "CLOSED at payee's request, as per ticket #123204"
click at [753, 288] on icon at bounding box center [754, 291] width 8 height 7
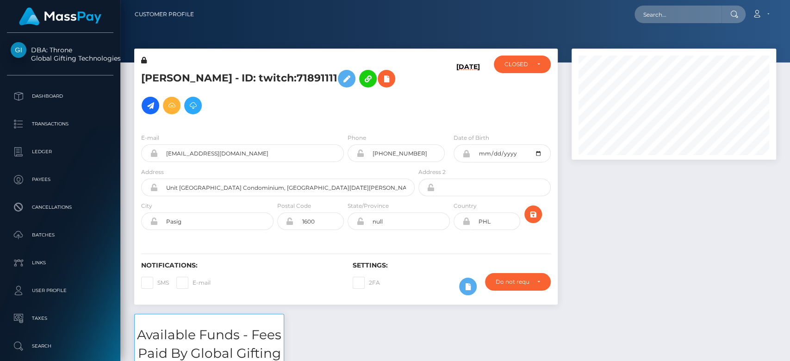
scroll to position [111, 205]
click at [737, 282] on div at bounding box center [674, 181] width 219 height 265
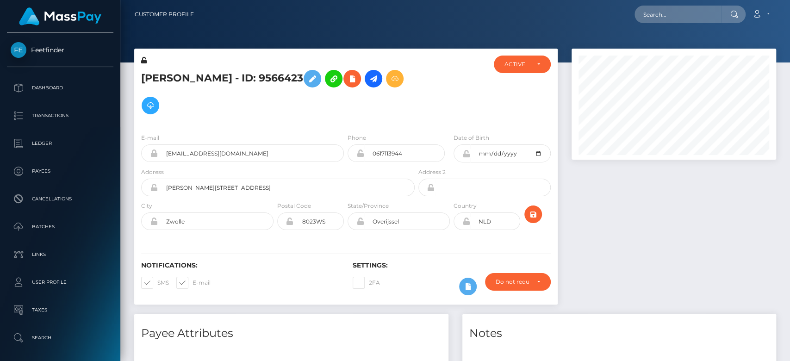
scroll to position [111, 205]
click at [578, 198] on div at bounding box center [674, 181] width 219 height 265
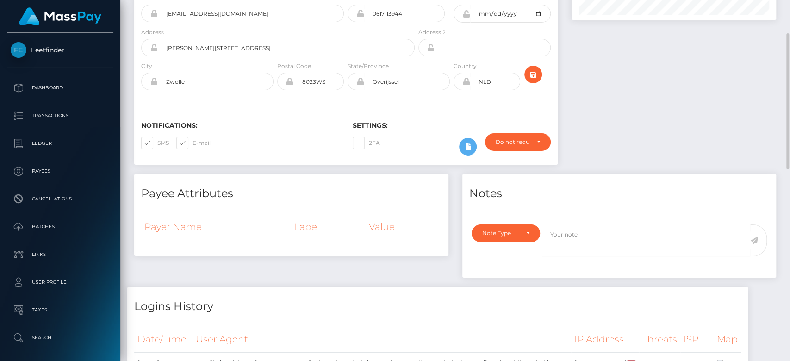
scroll to position [56, 0]
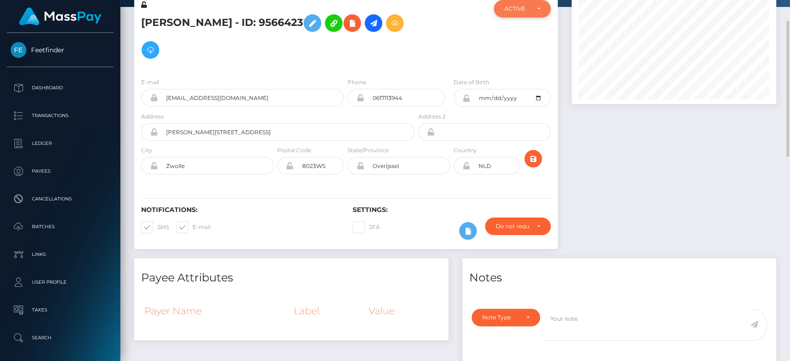
click at [522, 3] on div "ACTIVE" at bounding box center [522, 9] width 56 height 18
click at [519, 72] on span "CLOSED" at bounding box center [517, 73] width 24 height 8
select select "CLOSED"
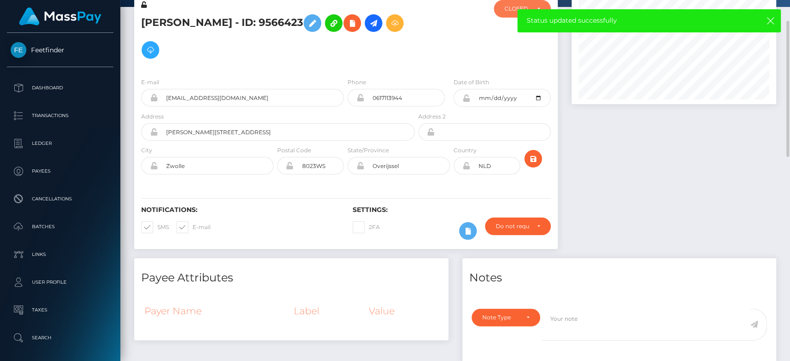
scroll to position [56, 0]
click at [157, 224] on span at bounding box center [157, 227] width 0 height 7
click at [157, 224] on input "SMS" at bounding box center [160, 224] width 6 height 6
checkbox input "false"
click at [193, 229] on span at bounding box center [193, 227] width 0 height 7
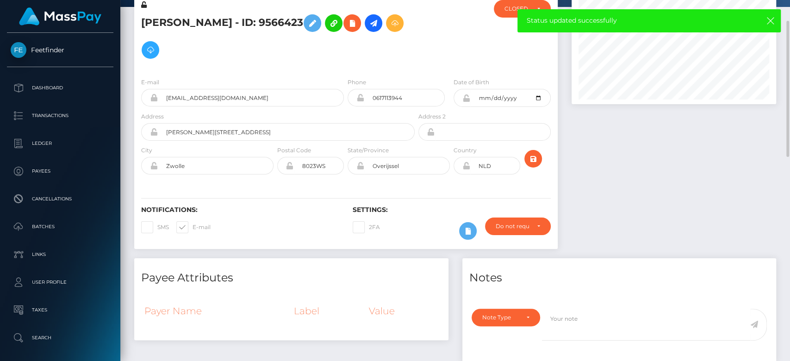
click at [193, 227] on input "E-mail" at bounding box center [196, 224] width 6 height 6
checkbox input "false"
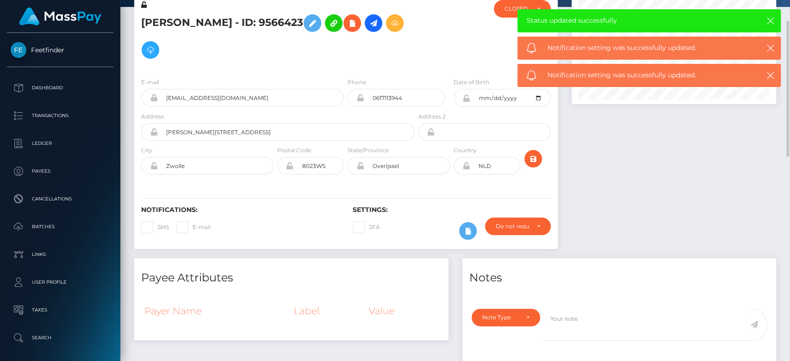
click at [600, 191] on div at bounding box center [674, 125] width 219 height 265
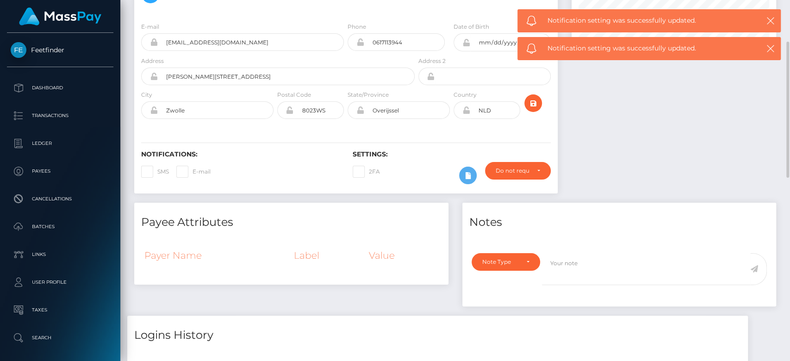
scroll to position [125, 0]
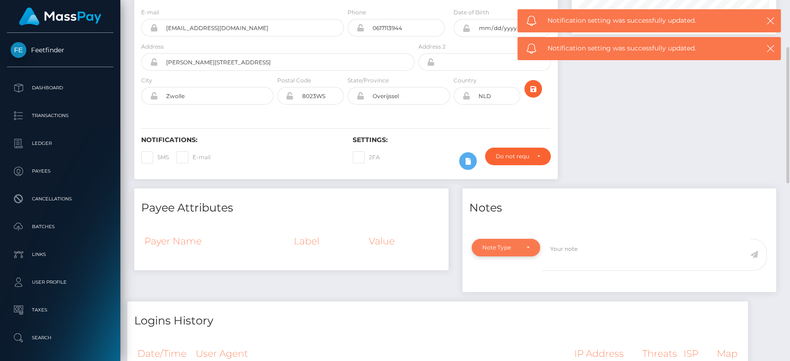
click at [532, 246] on div "Note Type" at bounding box center [506, 248] width 69 height 18
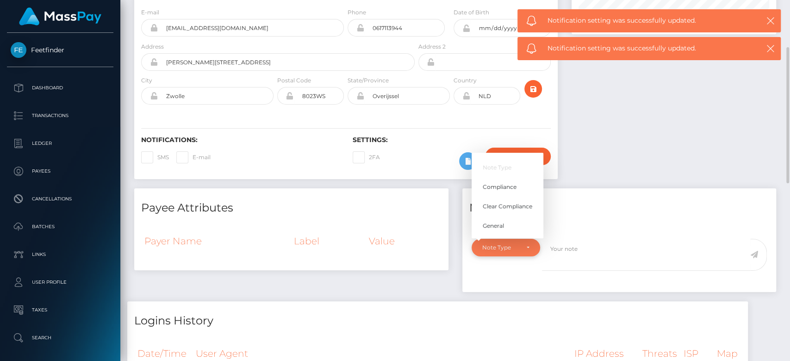
scroll to position [111, 205]
click at [502, 224] on span "General" at bounding box center [493, 226] width 21 height 8
select select "GENERAL"
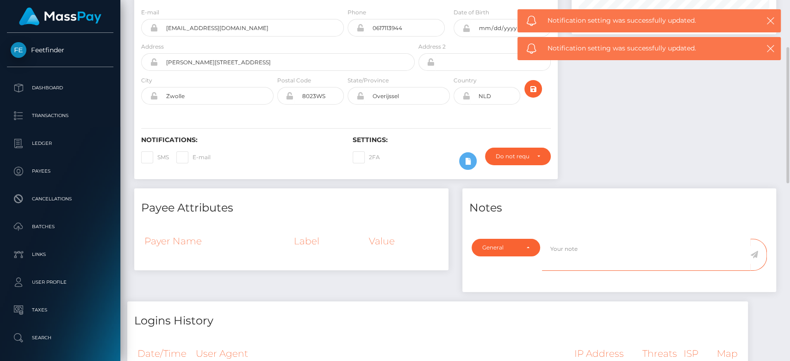
click at [574, 254] on textarea at bounding box center [646, 255] width 208 height 32
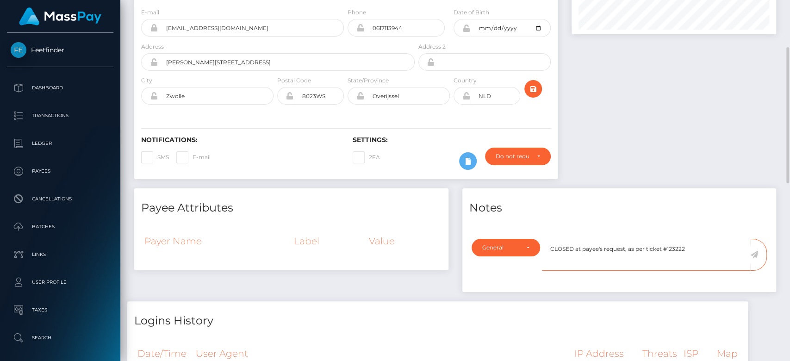
type textarea "CLOSED at payee's request, as per ticket #123222"
click at [757, 251] on icon at bounding box center [754, 254] width 8 height 7
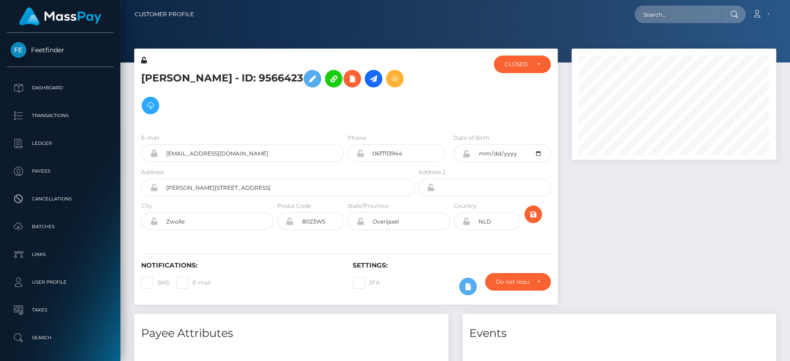
scroll to position [111, 205]
click at [692, 234] on div at bounding box center [674, 181] width 219 height 265
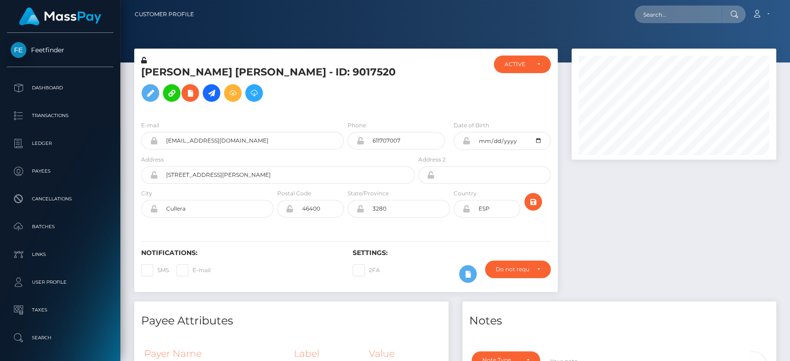
scroll to position [111, 205]
click at [672, 216] on div at bounding box center [674, 175] width 219 height 253
click at [672, 213] on div at bounding box center [674, 175] width 219 height 253
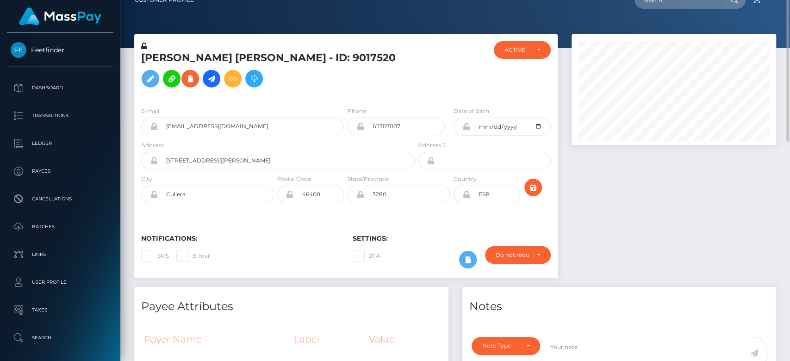
scroll to position [0, 0]
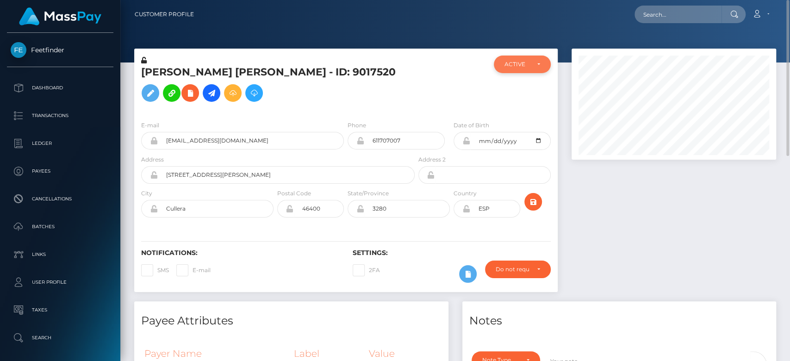
click at [529, 69] on div "ACTIVE" at bounding box center [522, 65] width 56 height 18
click at [518, 128] on span "CLOSED" at bounding box center [517, 128] width 24 height 8
select select "CLOSED"
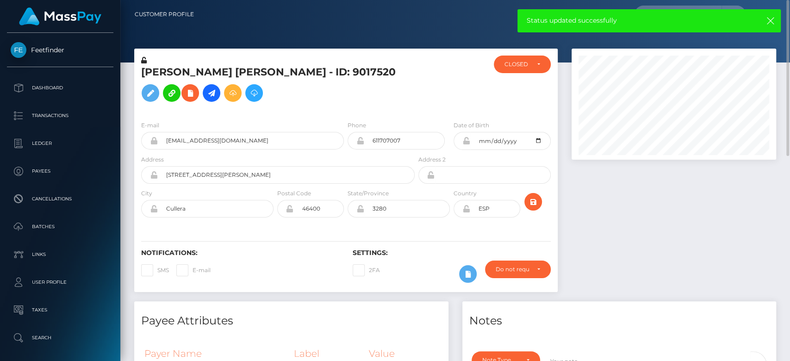
click at [612, 198] on div at bounding box center [674, 175] width 219 height 253
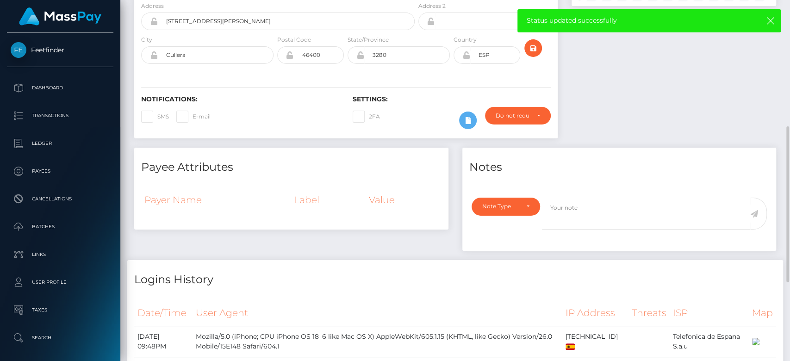
scroll to position [196, 0]
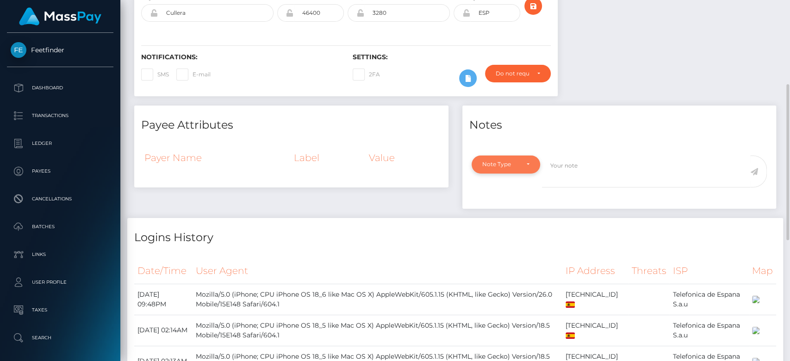
click at [521, 168] on div "Note Type" at bounding box center [505, 164] width 47 height 7
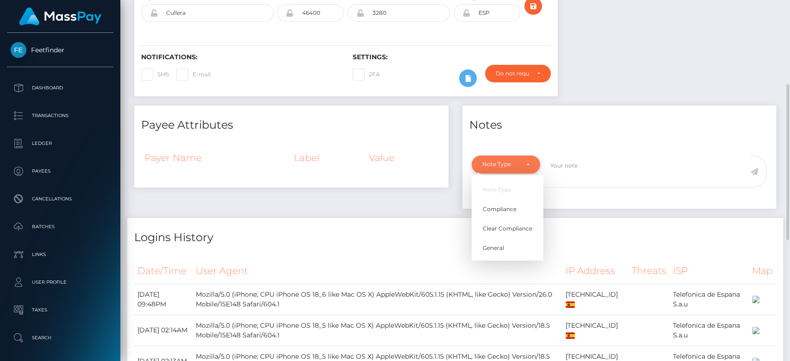
scroll to position [111, 205]
click at [498, 252] on span "General" at bounding box center [493, 248] width 21 height 8
select select "GENERAL"
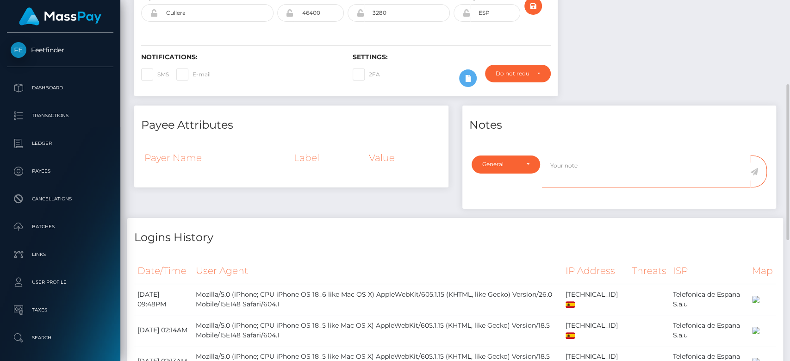
click at [563, 177] on textarea at bounding box center [646, 172] width 208 height 32
type textarea "CLOSED at payee's request, as per ticket #123221"
click at [758, 175] on icon at bounding box center [754, 171] width 8 height 7
